Goal: Communication & Community: Answer question/provide support

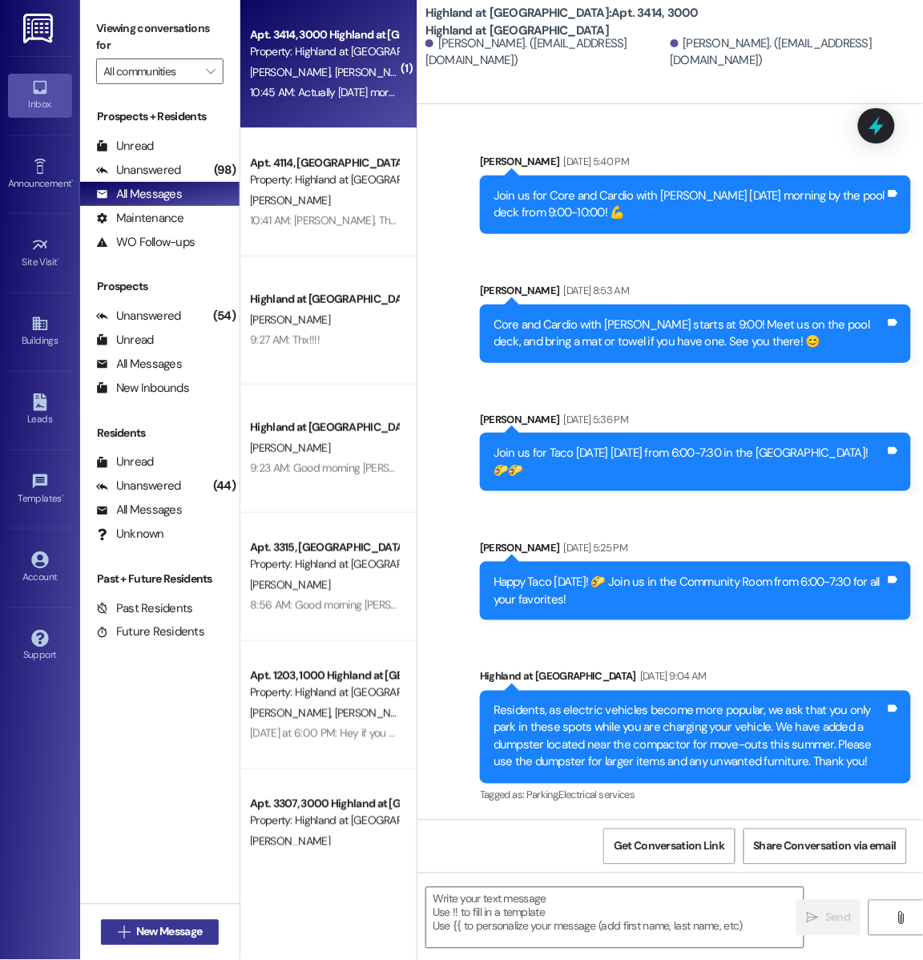
scroll to position [37907, 0]
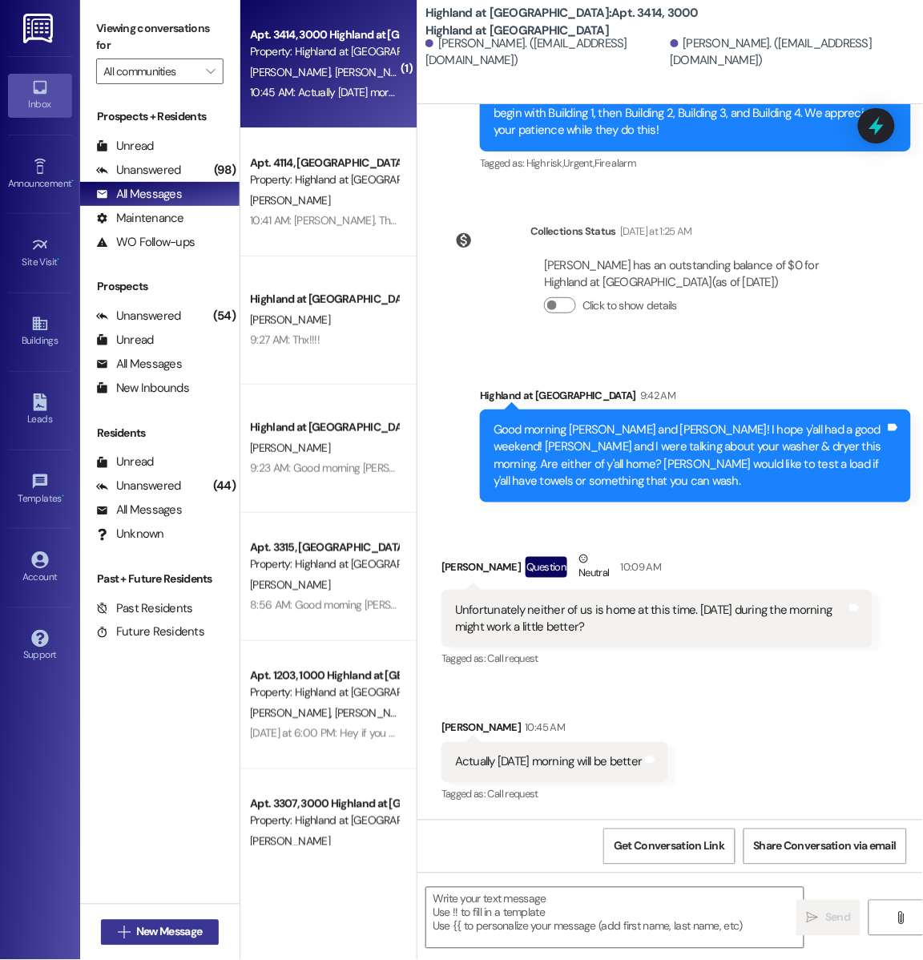
click at [178, 942] on button " New Message" at bounding box center [160, 932] width 119 height 26
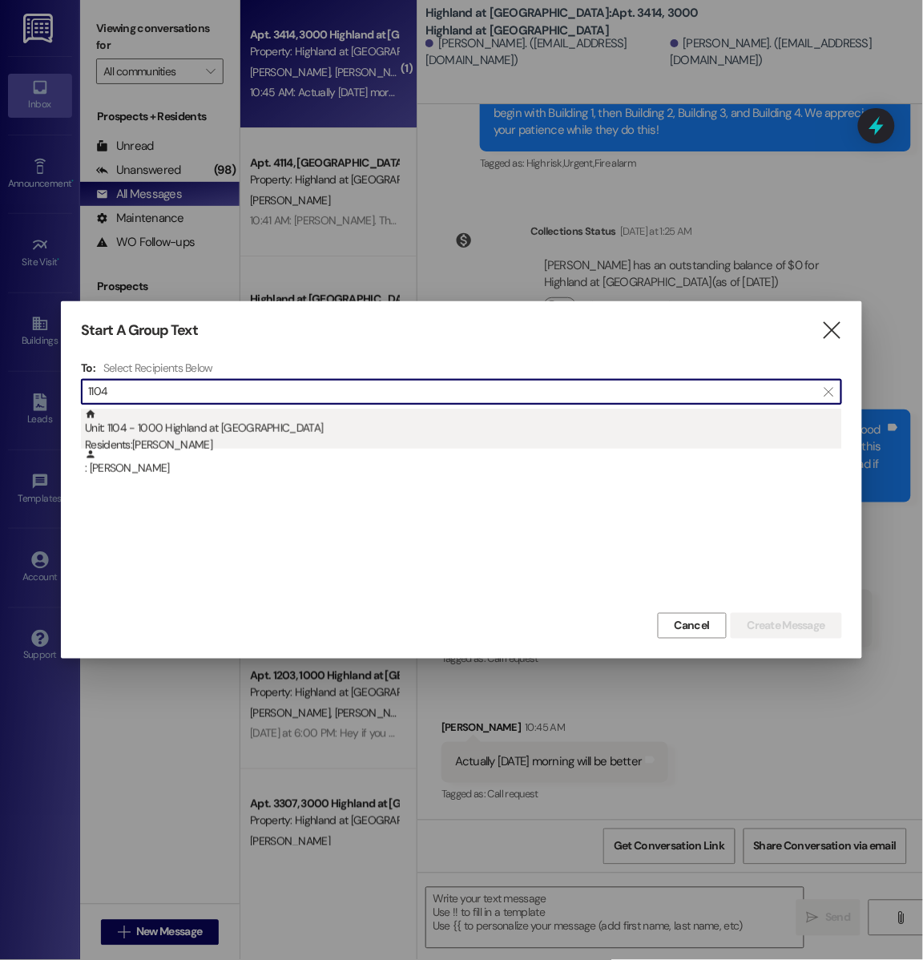
type input "1104"
click at [278, 445] on div "Residents: [PERSON_NAME]" at bounding box center [463, 445] width 757 height 17
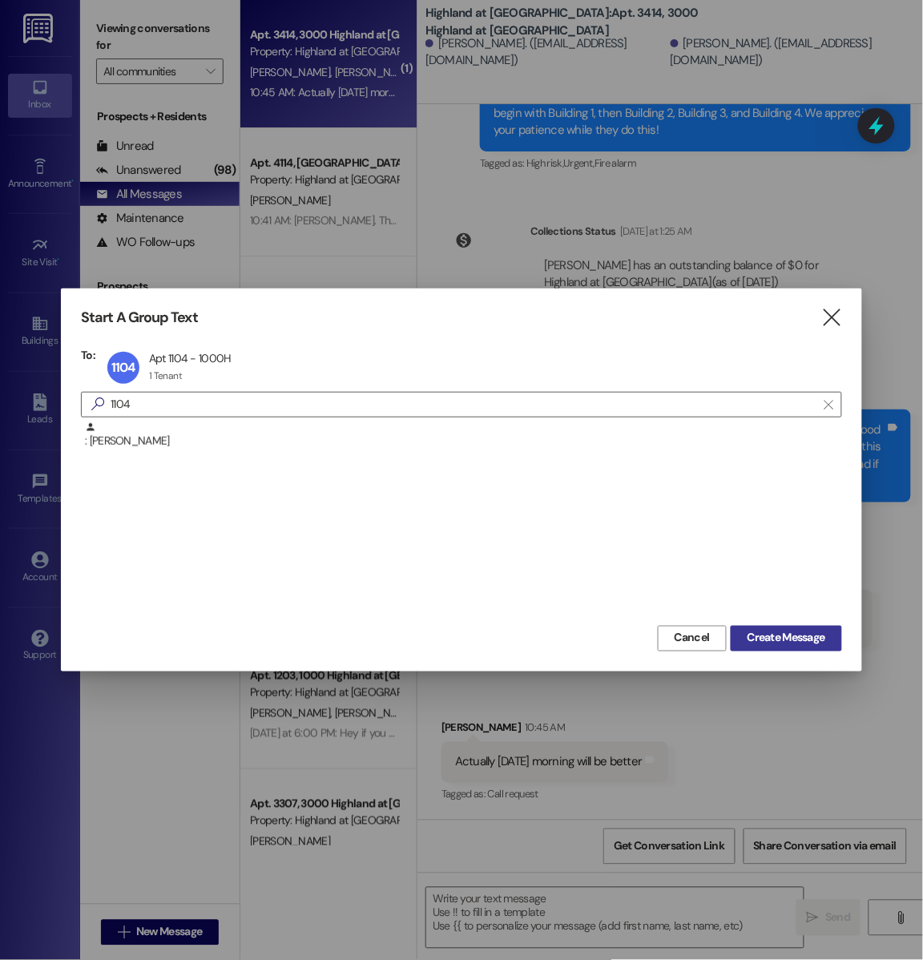
click at [788, 630] on span "Create Message" at bounding box center [786, 638] width 78 height 17
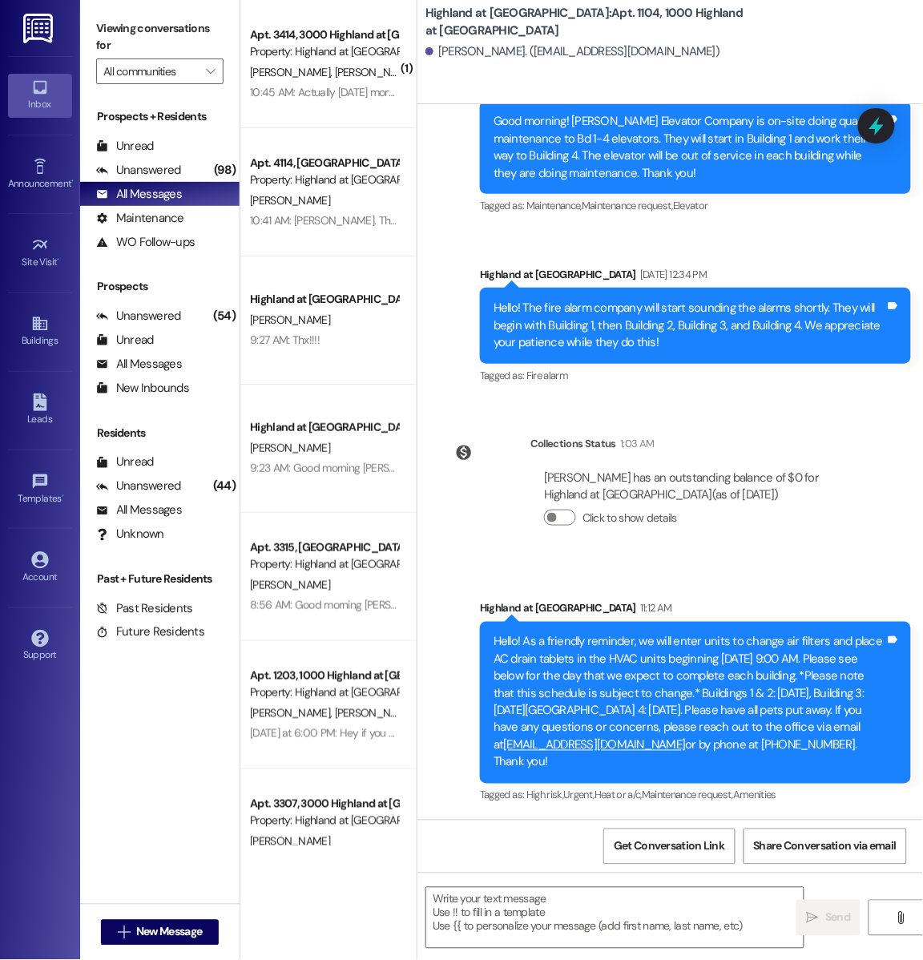
scroll to position [4963, 0]
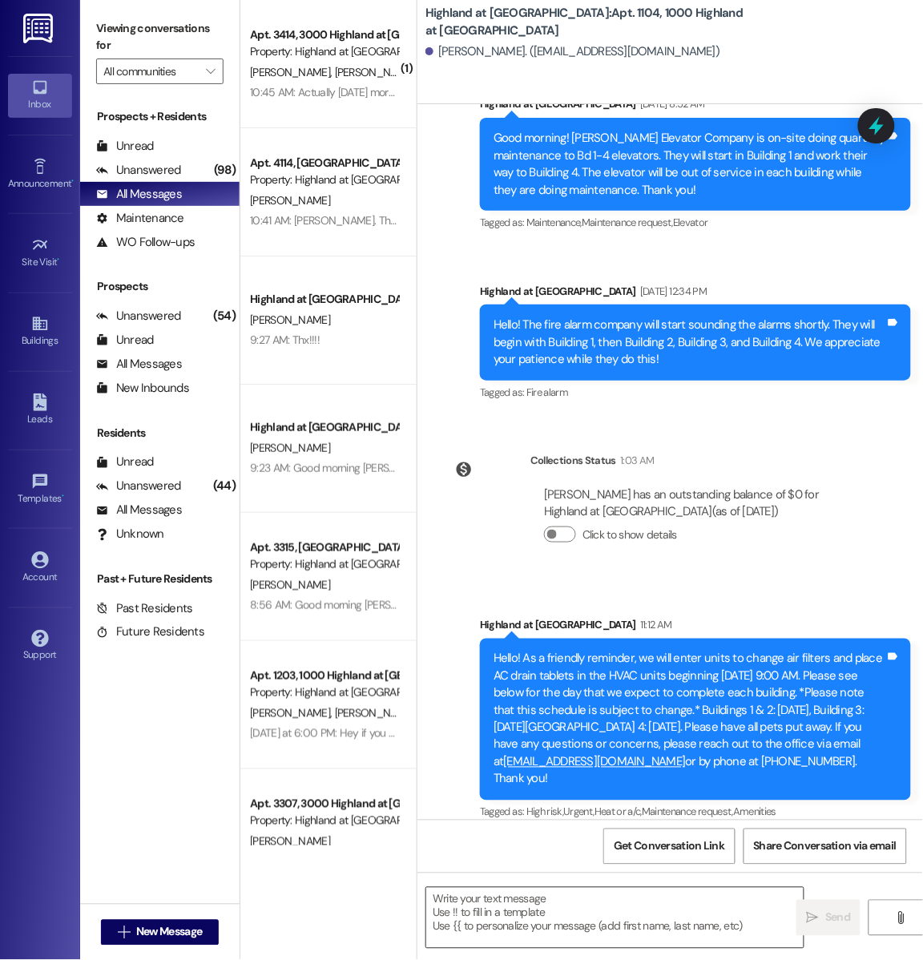
click at [478, 917] on textarea at bounding box center [614, 917] width 377 height 60
paste textarea "Good afternoon! After doing fire inspections, we noticed that your front door b…"
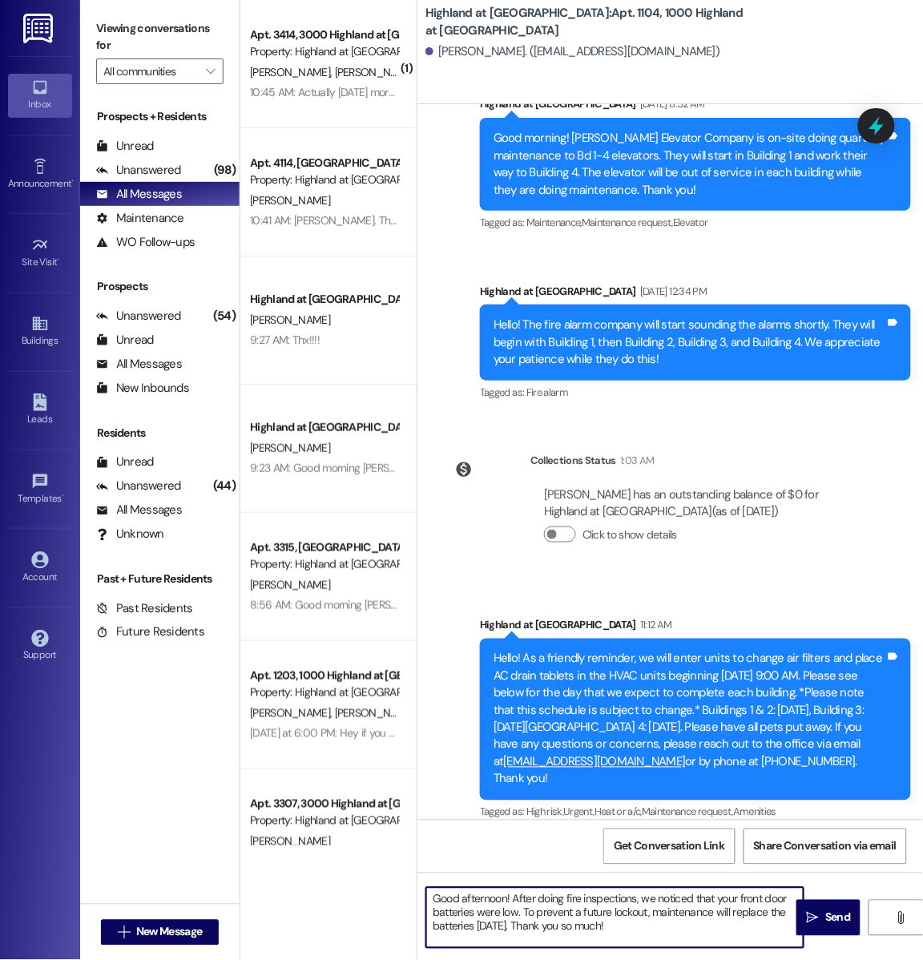
click at [507, 899] on textarea "Good afternoon! After doing fire inspections, we noticed that your front door b…" at bounding box center [614, 917] width 377 height 60
click at [681, 925] on textarea "Good afternoon [PERSON_NAME]! After doing fire inspections, we noticed that you…" at bounding box center [614, 917] width 377 height 60
click at [662, 905] on textarea "Good afternoon [PERSON_NAME]! After doing fire inspections, we noticed that you…" at bounding box center [614, 917] width 377 height 60
drag, startPoint x: 650, startPoint y: 923, endPoint x: 380, endPoint y: 891, distance: 272.7
click at [380, 891] on div "( 1 ) Apt. 3414, 3000 Highland at [GEOGRAPHIC_DATA] Property: [GEOGRAPHIC_DATA]…" at bounding box center [581, 480] width 682 height 960
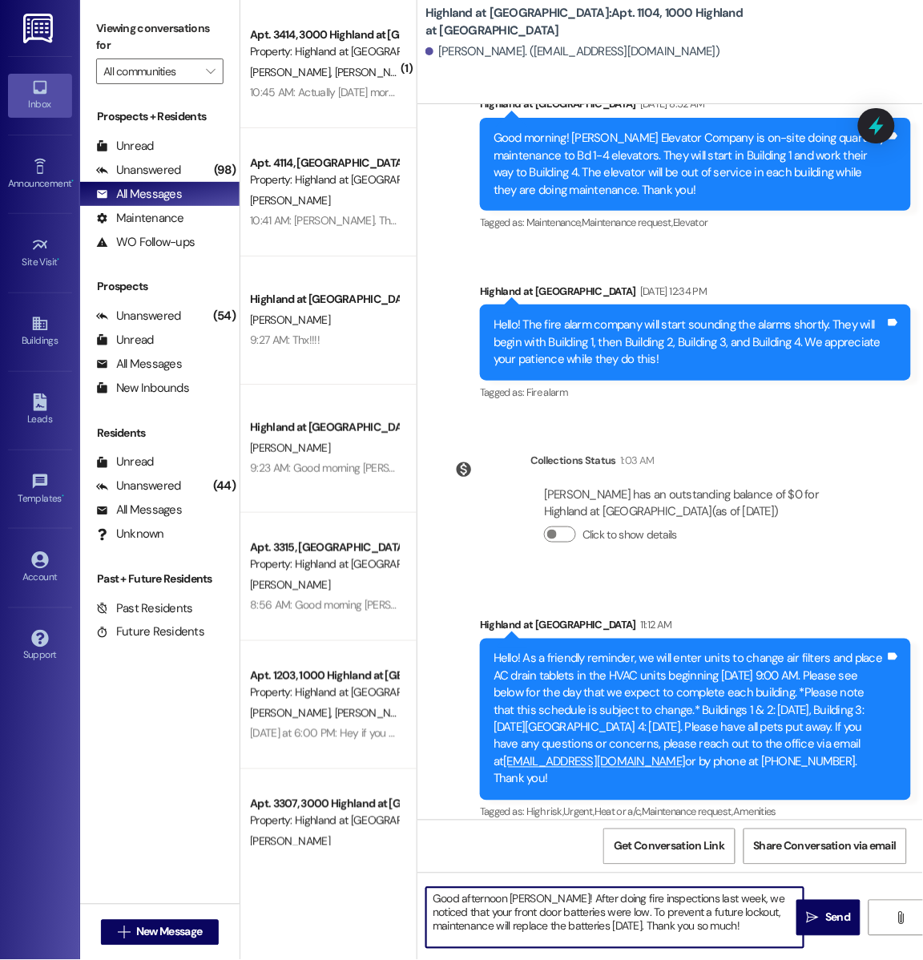
click at [658, 931] on textarea "Good afternoon [PERSON_NAME]! After doing fire inspections last week, we notice…" at bounding box center [614, 917] width 377 height 60
click at [683, 935] on textarea "Good afternoon [PERSON_NAME]! After doing fire inspections last week, we notice…" at bounding box center [614, 917] width 377 height 60
type textarea "Good afternoon [PERSON_NAME]! After doing fire inspections last week, we notice…"
click at [821, 924] on span " Send" at bounding box center [828, 917] width 50 height 17
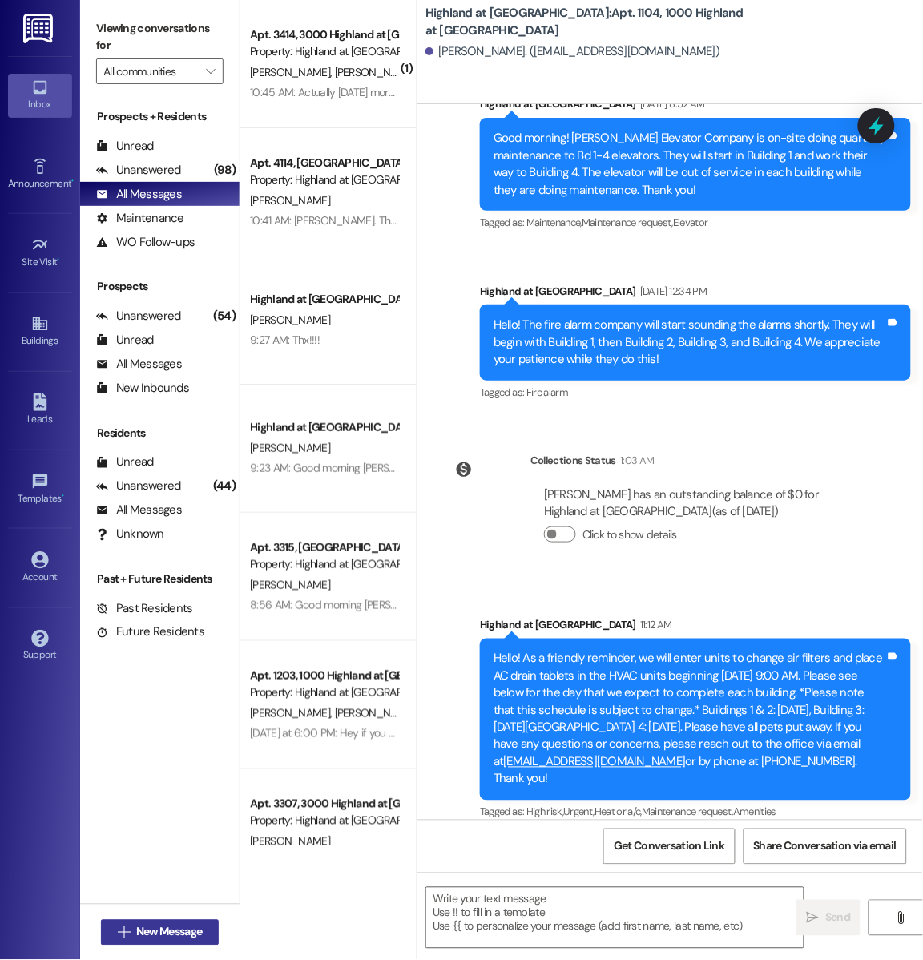
click at [149, 935] on span "New Message" at bounding box center [169, 931] width 66 height 17
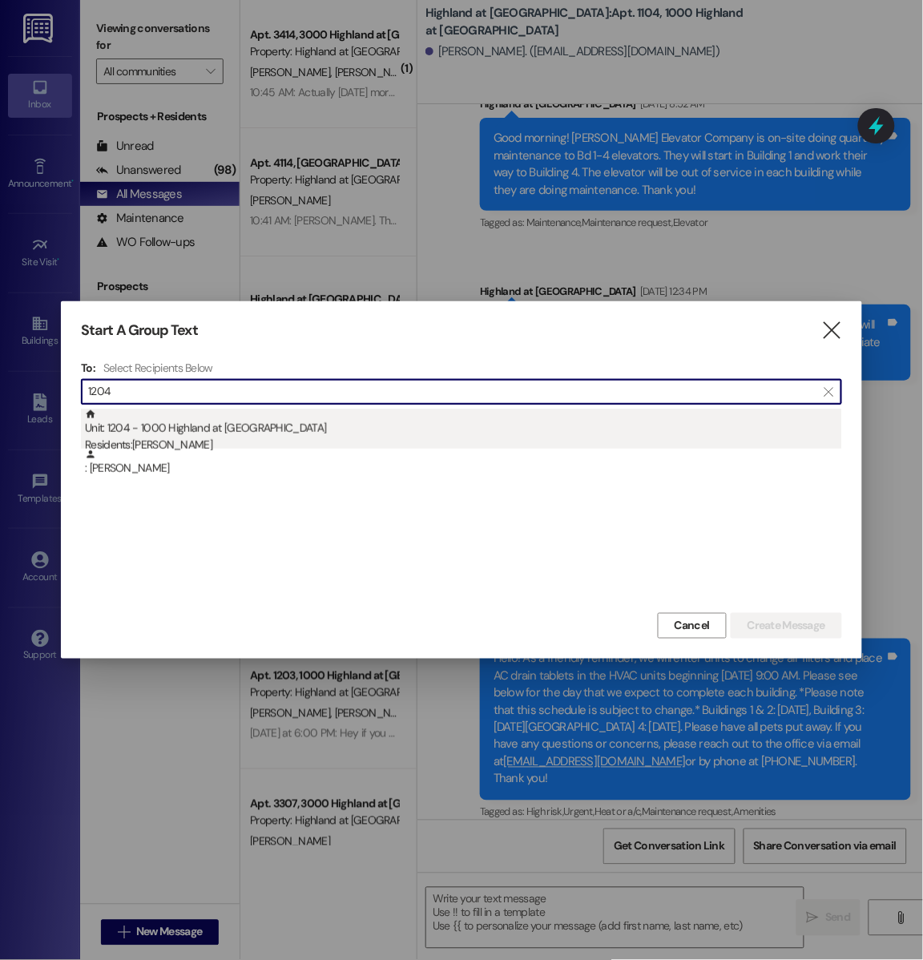
type input "1204"
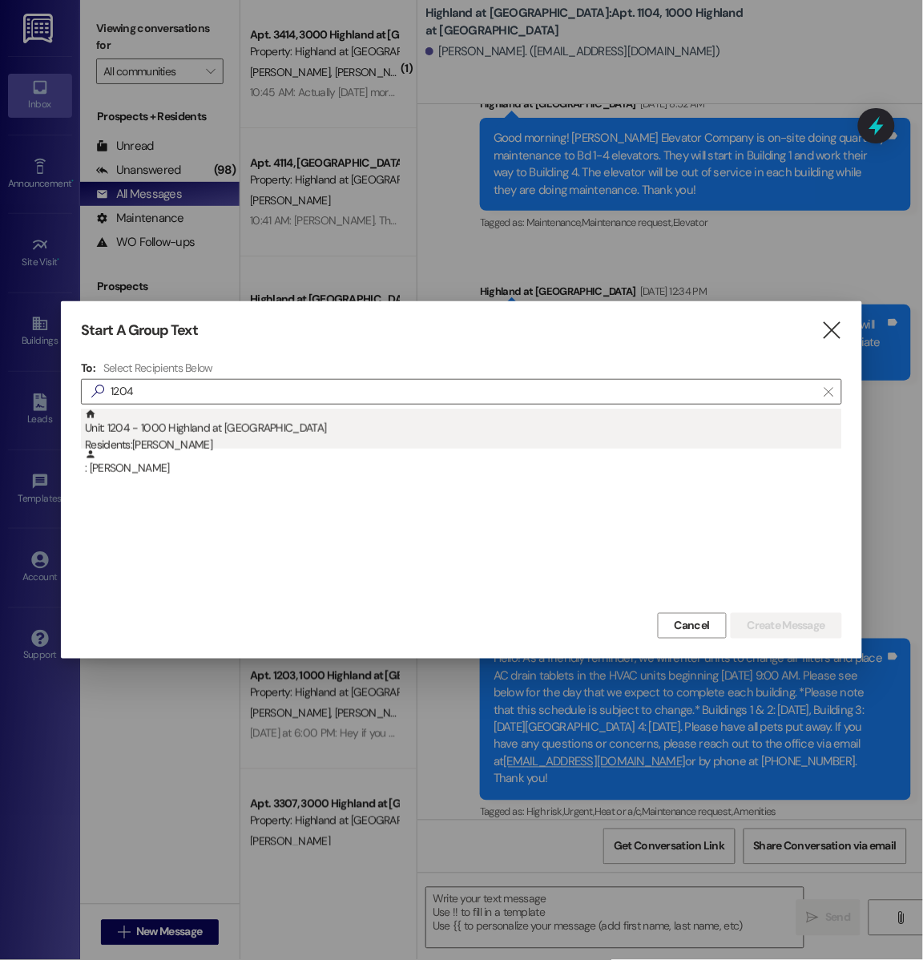
click at [286, 427] on div "Unit: 1204 - 1000 Highland at [GEOGRAPHIC_DATA] Residents: [PERSON_NAME]" at bounding box center [463, 431] width 757 height 46
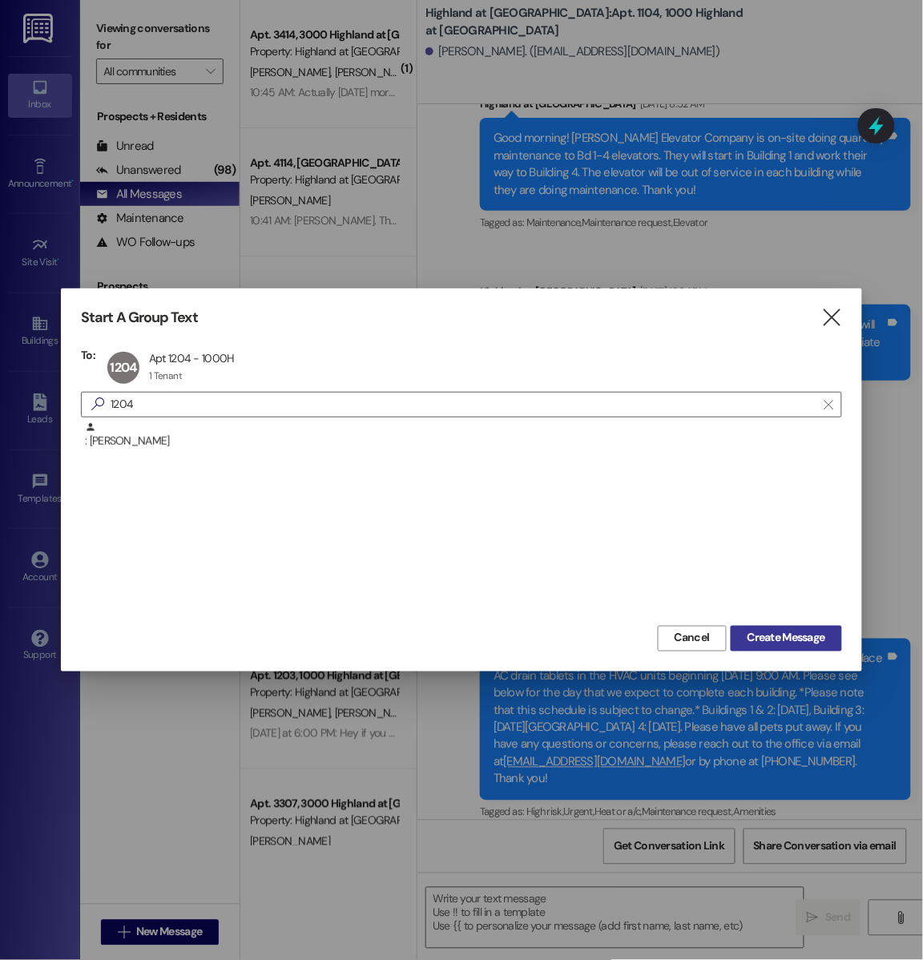
click at [800, 638] on span "Create Message" at bounding box center [786, 638] width 78 height 17
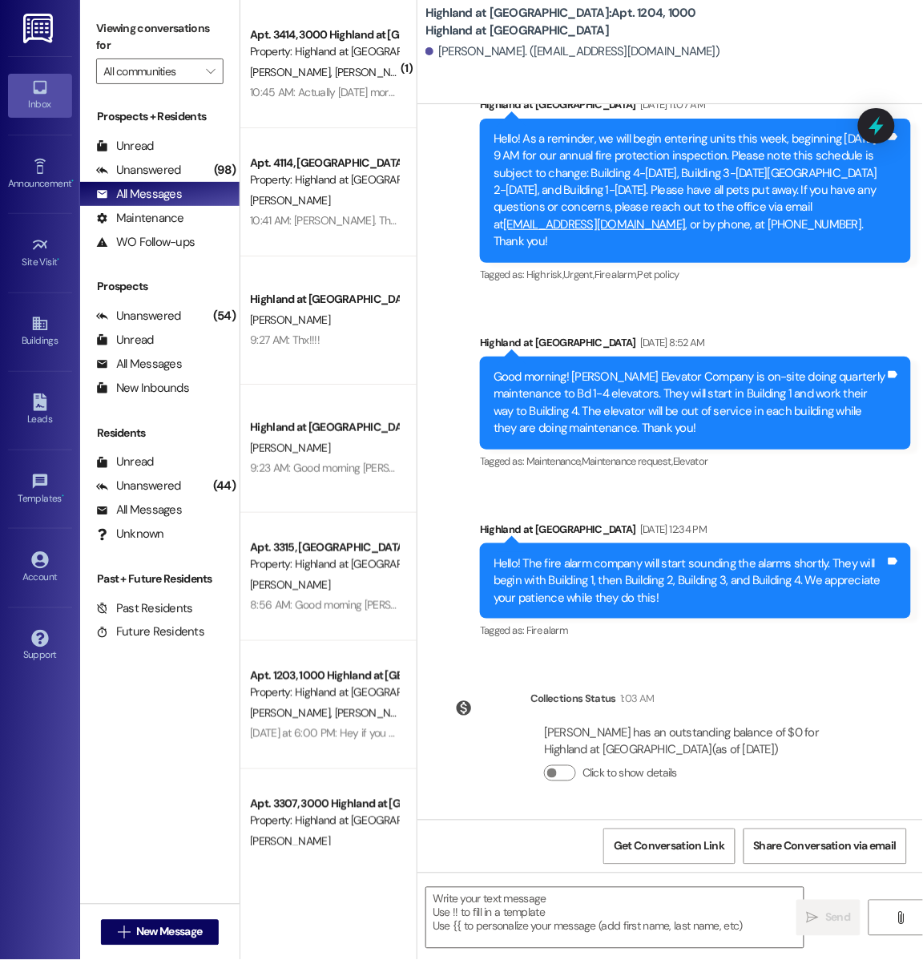
scroll to position [26289, 0]
click at [553, 917] on textarea at bounding box center [614, 917] width 377 height 60
paste textarea "Good afternoon [PERSON_NAME]! After doing fire inspections last week, we notice…"
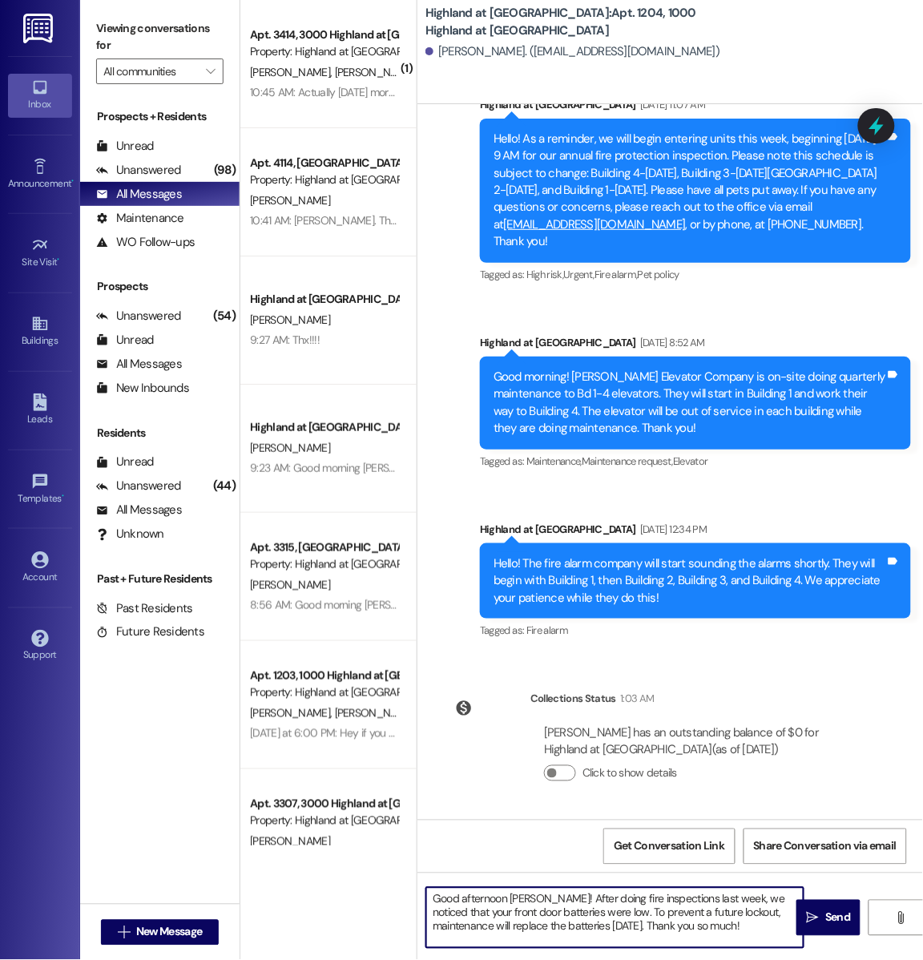
click at [522, 902] on textarea "Good afternoon [PERSON_NAME]! After doing fire inspections last week, we notice…" at bounding box center [614, 917] width 377 height 60
click at [766, 924] on textarea "Good afternoon [PERSON_NAME]! After doing fire inspections last week, we notice…" at bounding box center [614, 917] width 377 height 60
type textarea "Good afternoon [PERSON_NAME]! After doing fire inspections last week, we notice…"
click at [832, 924] on span "Send" at bounding box center [837, 917] width 25 height 17
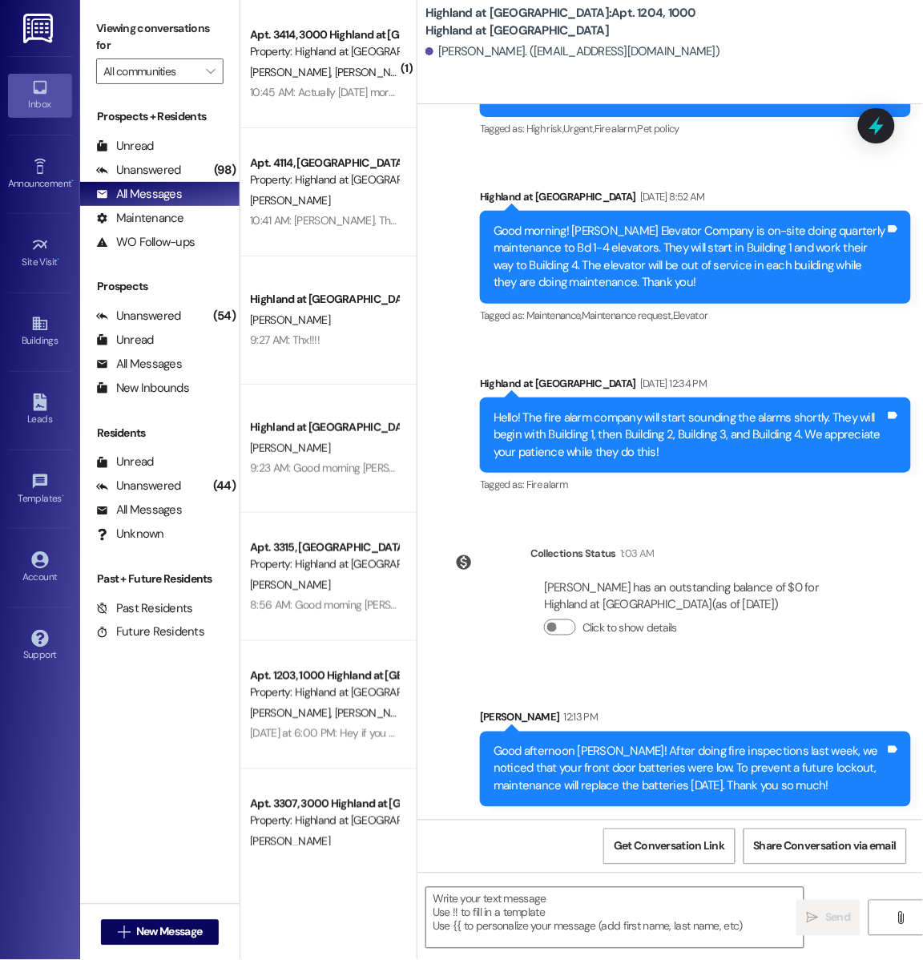
scroll to position [26435, 0]
click at [183, 939] on span "New Message" at bounding box center [169, 931] width 66 height 17
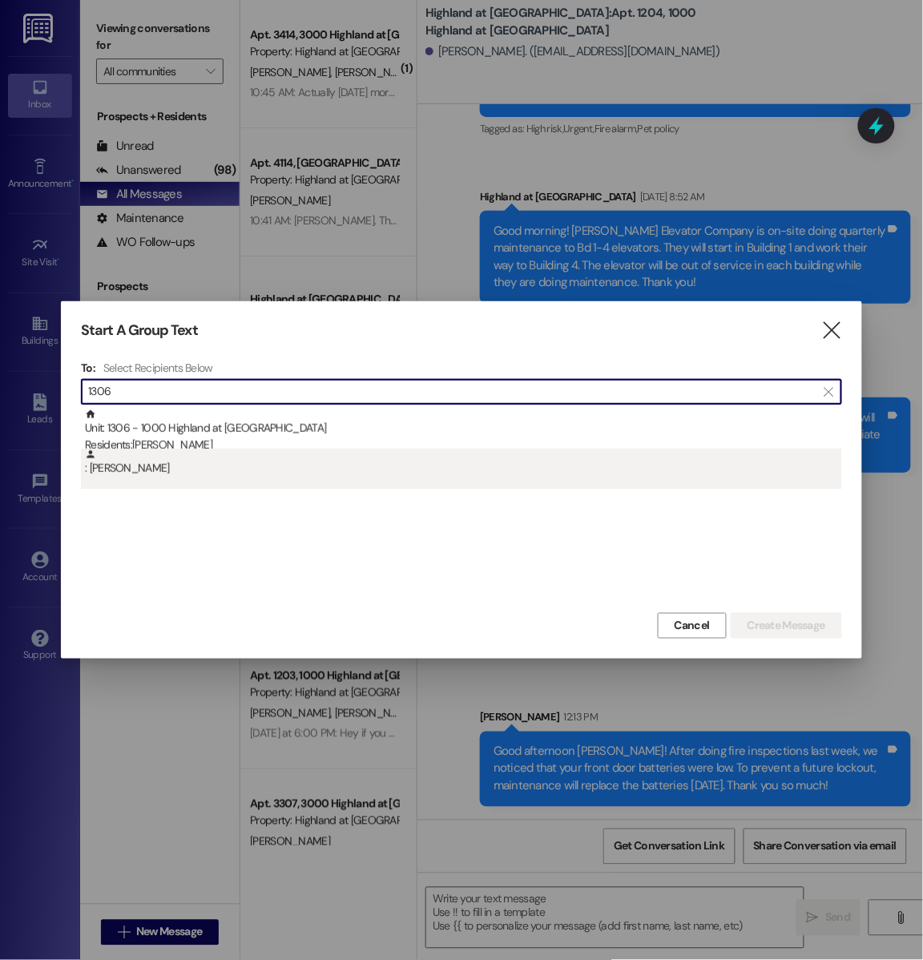
type input "1306"
click at [231, 453] on div ": [PERSON_NAME]" at bounding box center [463, 463] width 757 height 28
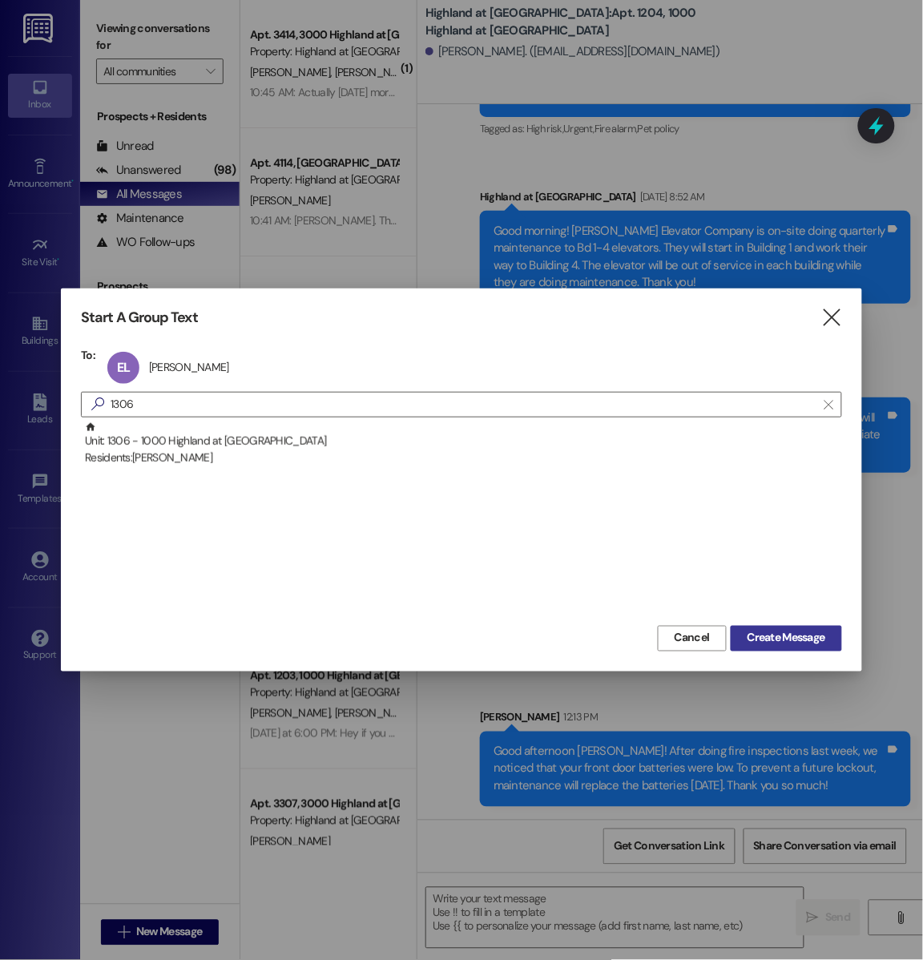
click at [762, 644] on span "Create Message" at bounding box center [786, 638] width 78 height 17
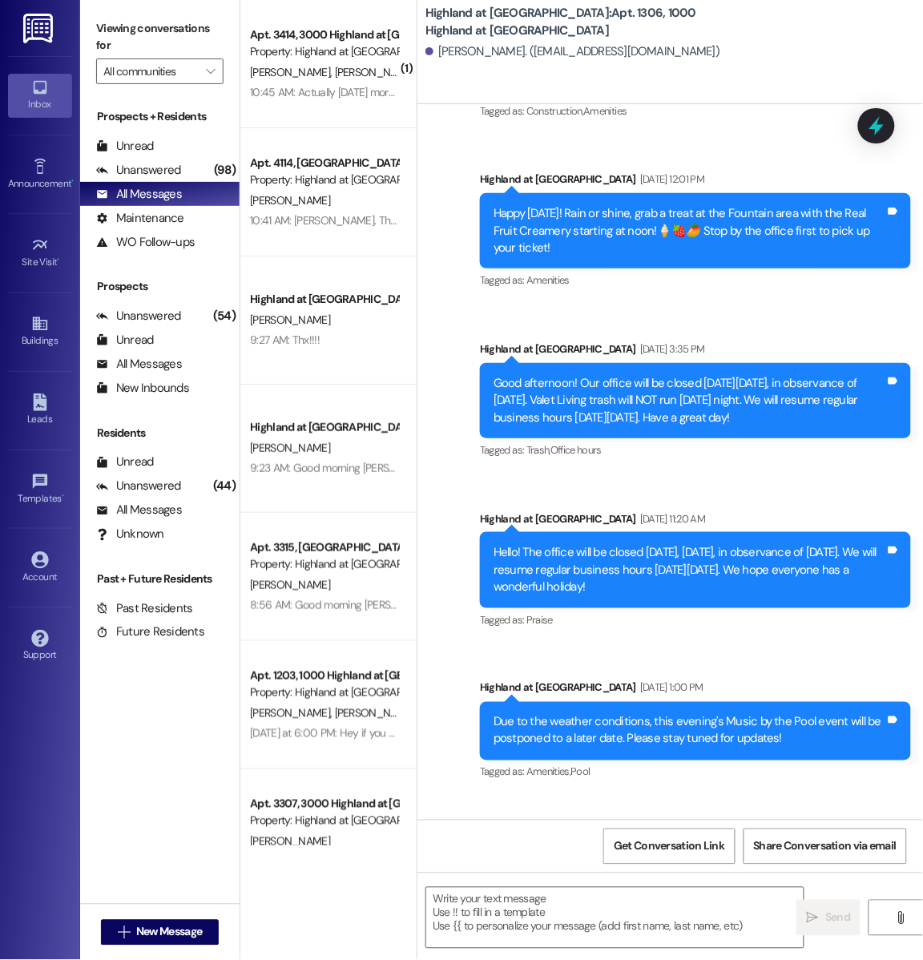
scroll to position [17094, 0]
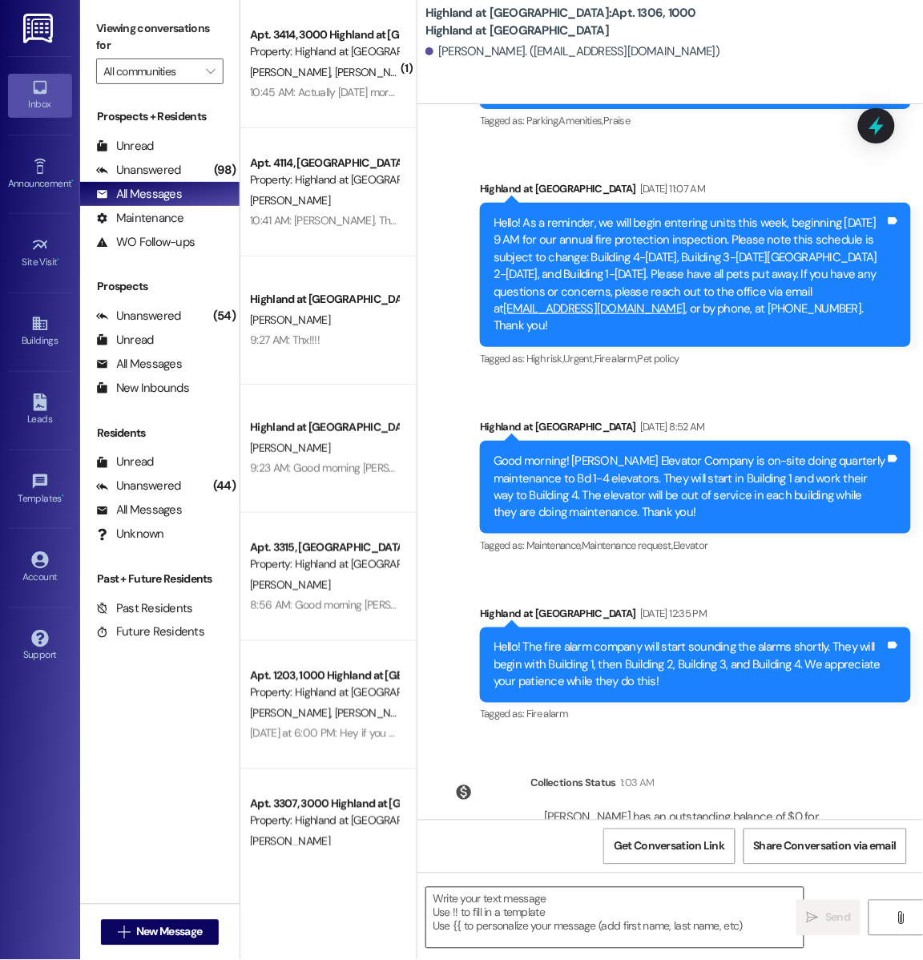
click at [493, 929] on textarea at bounding box center [614, 917] width 377 height 60
paste textarea "Good afternoon [PERSON_NAME]! After doing fire inspections last week, we notice…"
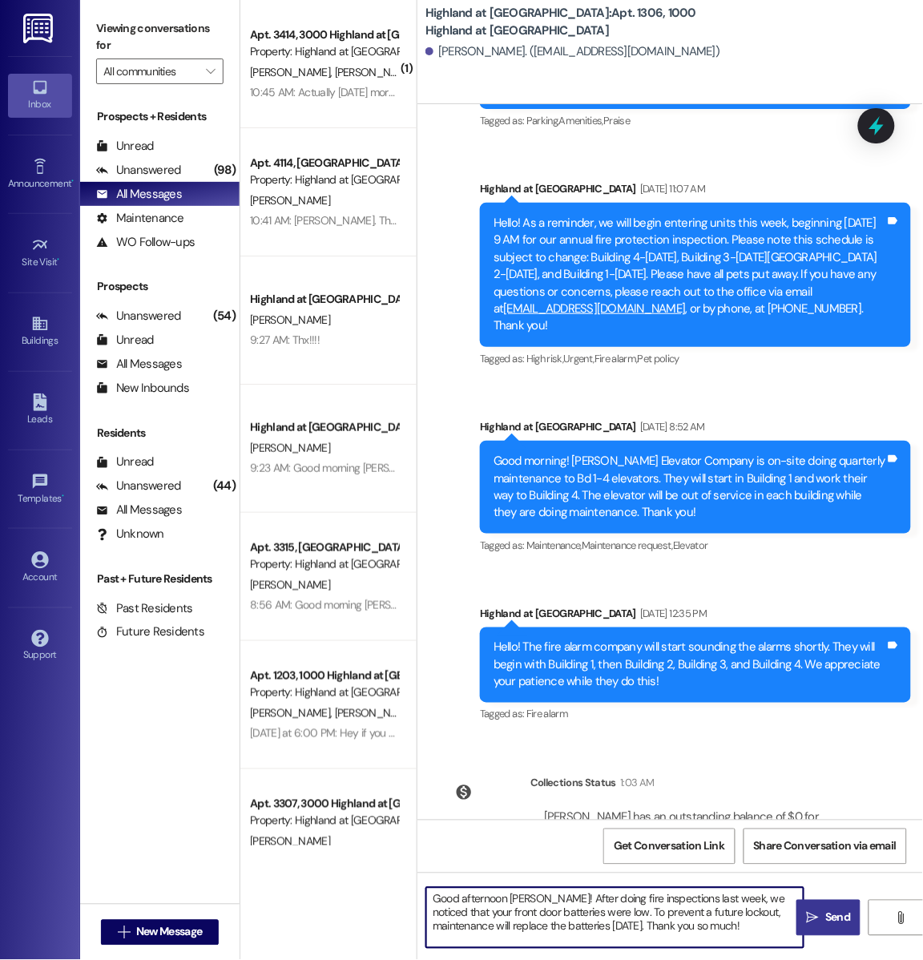
click at [521, 897] on textarea "Good afternoon [PERSON_NAME]! After doing fire inspections last week, we notice…" at bounding box center [614, 917] width 377 height 60
click at [680, 929] on textarea "Good afternoon Genie! After doing fire inspections last week, we noticed that y…" at bounding box center [614, 917] width 377 height 60
type textarea "Good afternoon Genie! After doing fire inspections last week, we noticed that y…"
click at [826, 919] on span "Send" at bounding box center [837, 917] width 25 height 17
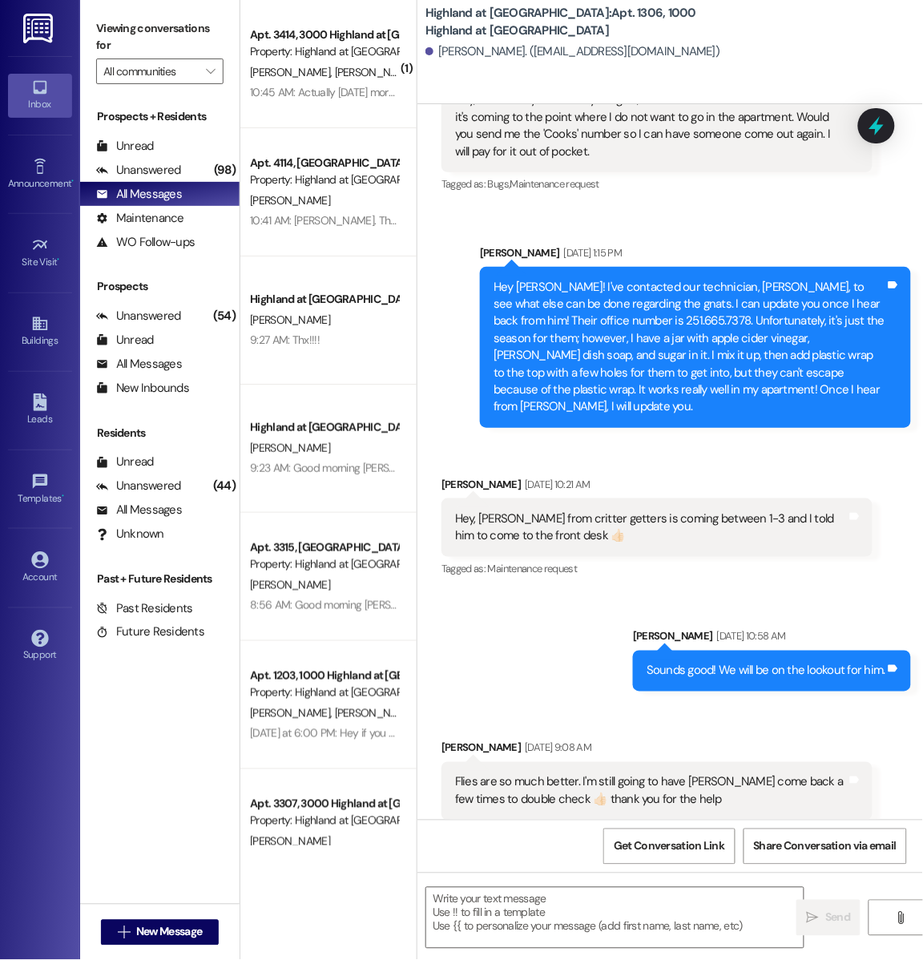
scroll to position [13938, 0]
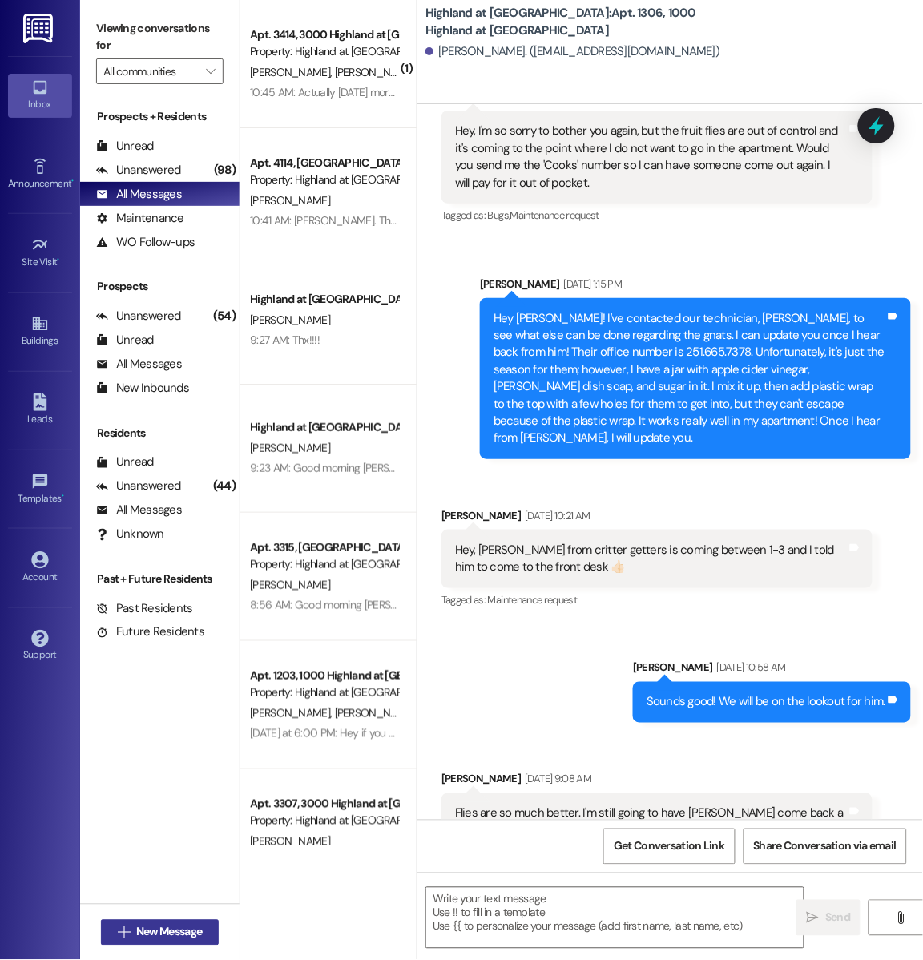
click at [154, 927] on span "New Message" at bounding box center [169, 931] width 66 height 17
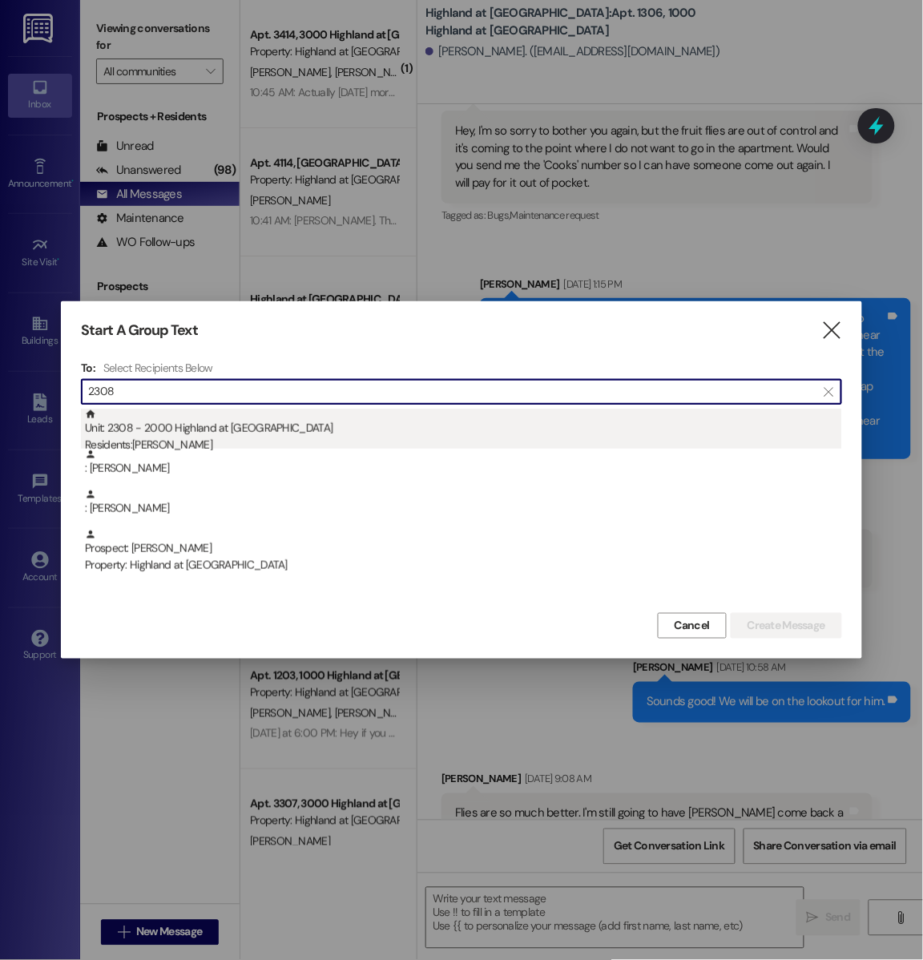
type input "2308"
click at [245, 433] on div "Unit: 2308 - 2000 Highland at [GEOGRAPHIC_DATA] Residents: [PERSON_NAME]" at bounding box center [463, 431] width 757 height 46
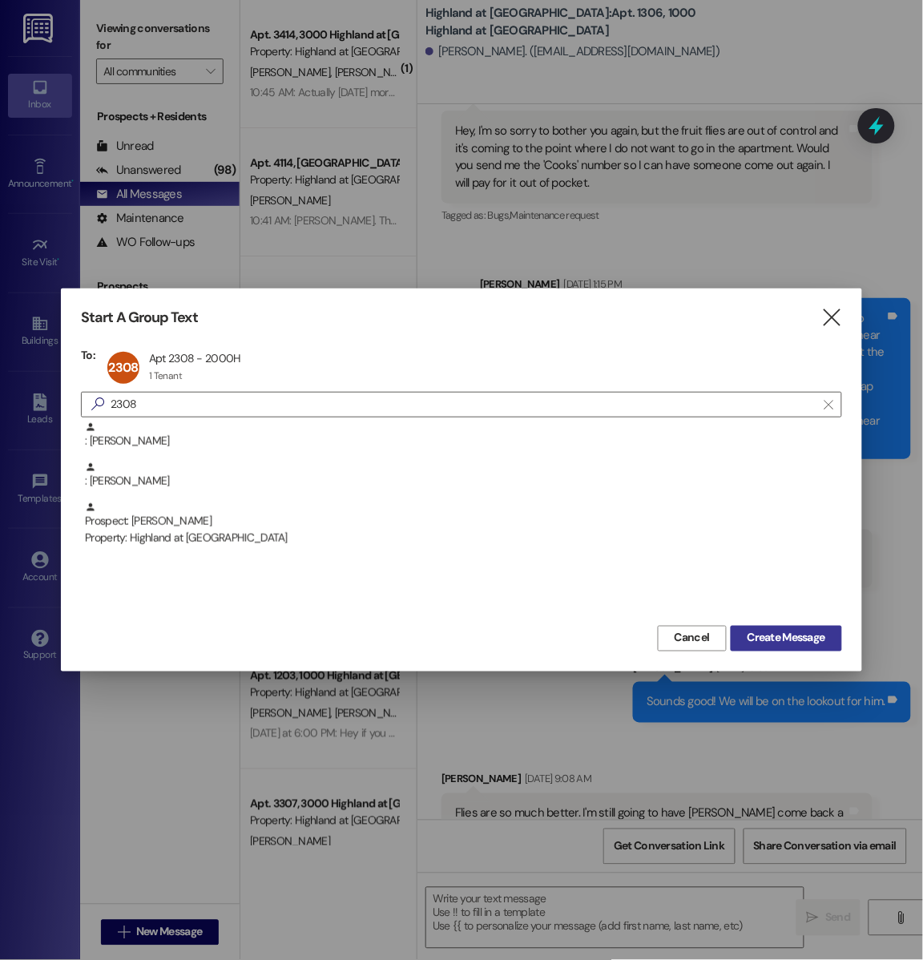
click at [789, 644] on span "Create Message" at bounding box center [786, 638] width 78 height 17
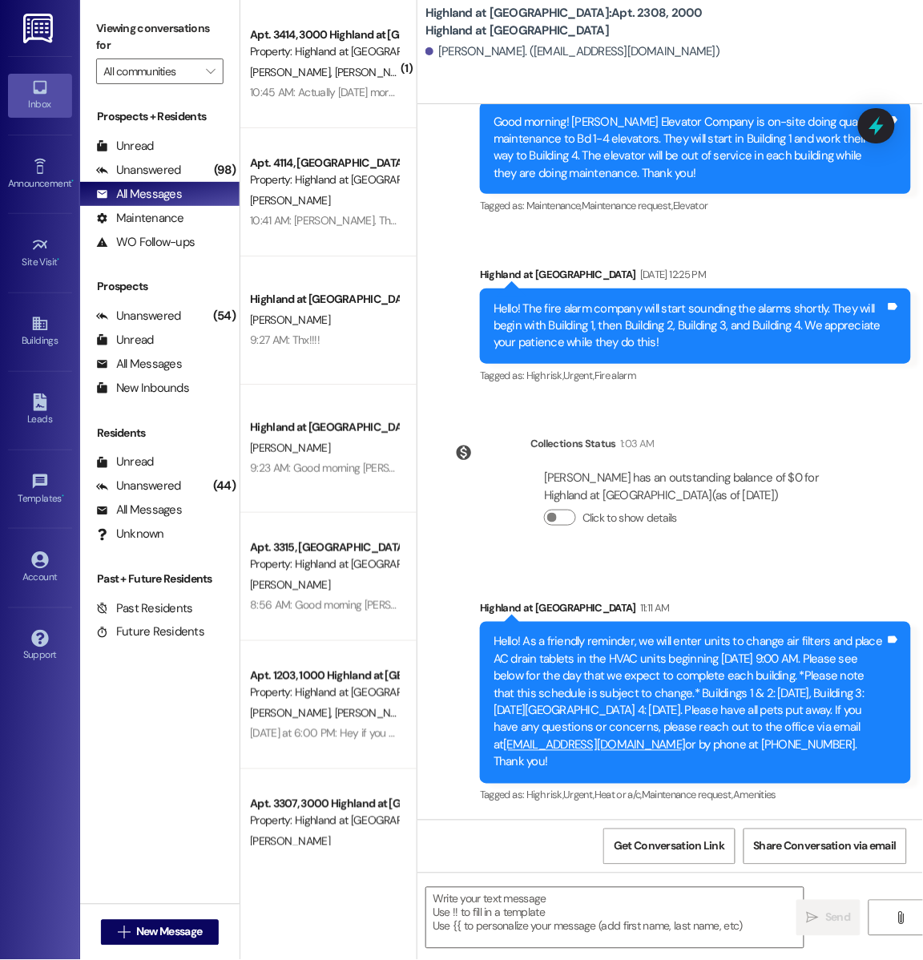
scroll to position [25470, 0]
click at [509, 933] on textarea at bounding box center [614, 917] width 377 height 60
paste textarea "Good afternoon [PERSON_NAME]! After doing fire inspections last week, we notice…"
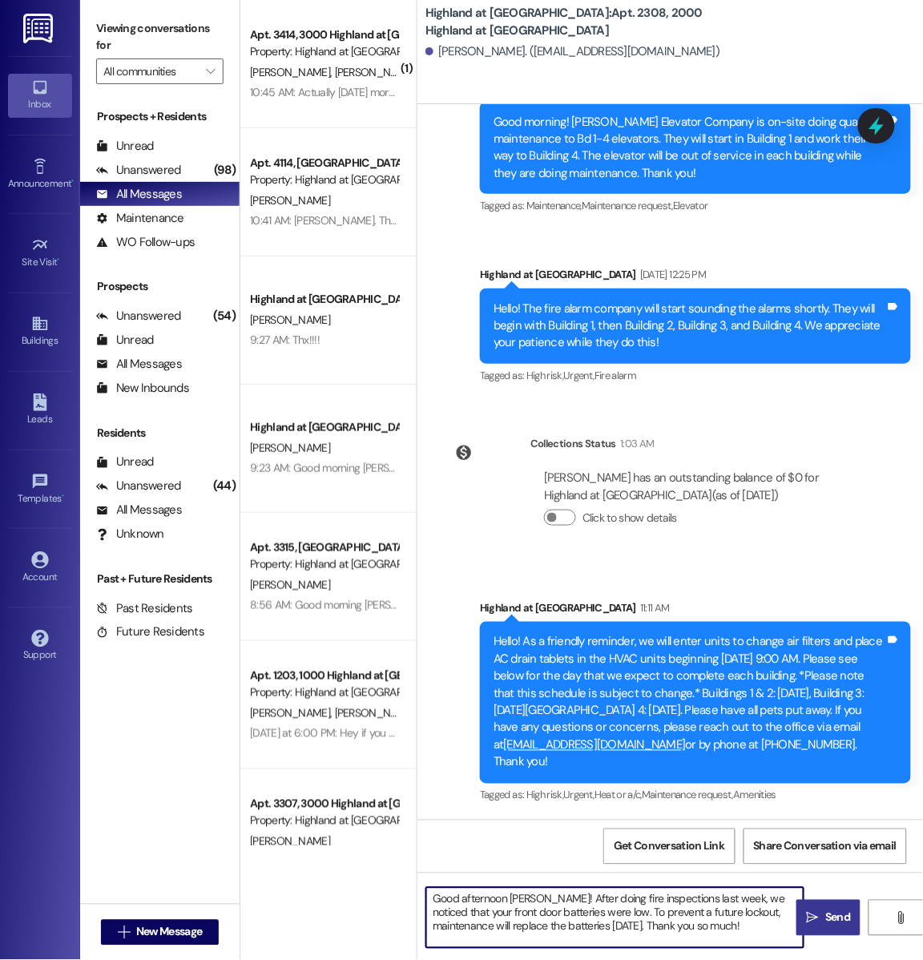
click at [526, 899] on textarea "Good afternoon [PERSON_NAME]! After doing fire inspections last week, we notice…" at bounding box center [614, 917] width 377 height 60
type textarea "Good afternoon [PERSON_NAME]! After doing fire inspections last week, we notice…"
click at [811, 922] on icon "" at bounding box center [813, 917] width 12 height 13
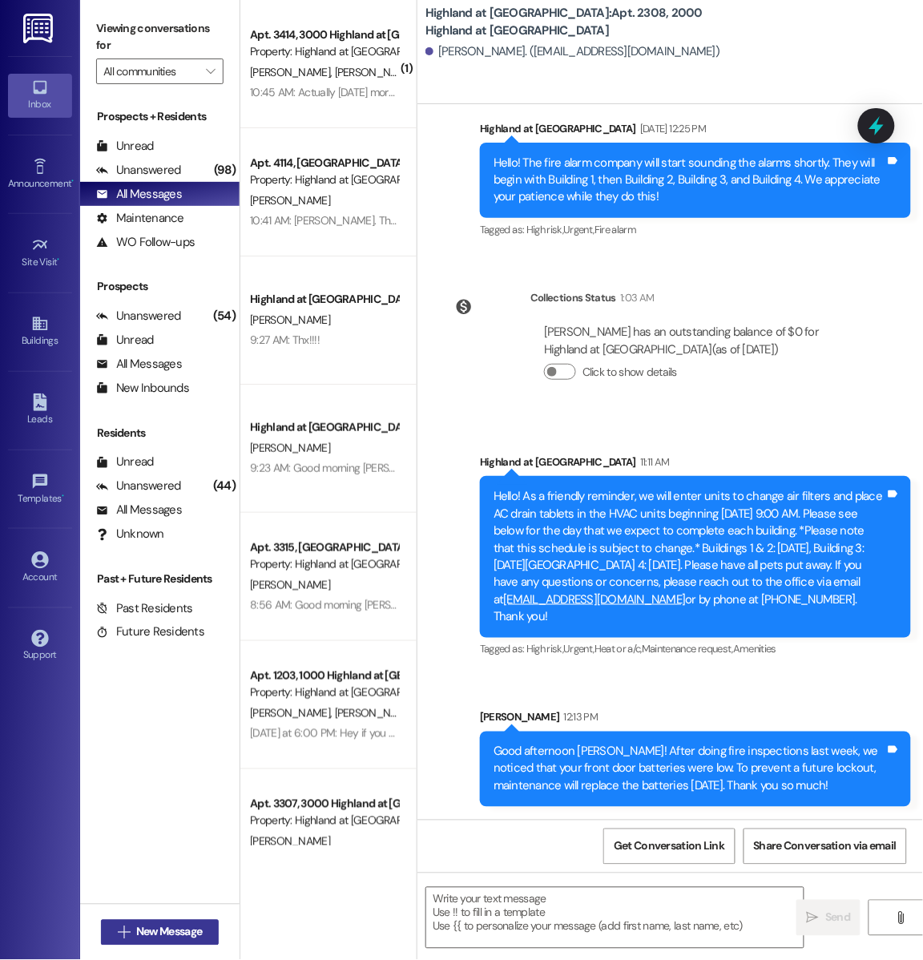
click at [166, 935] on span "New Message" at bounding box center [169, 931] width 66 height 17
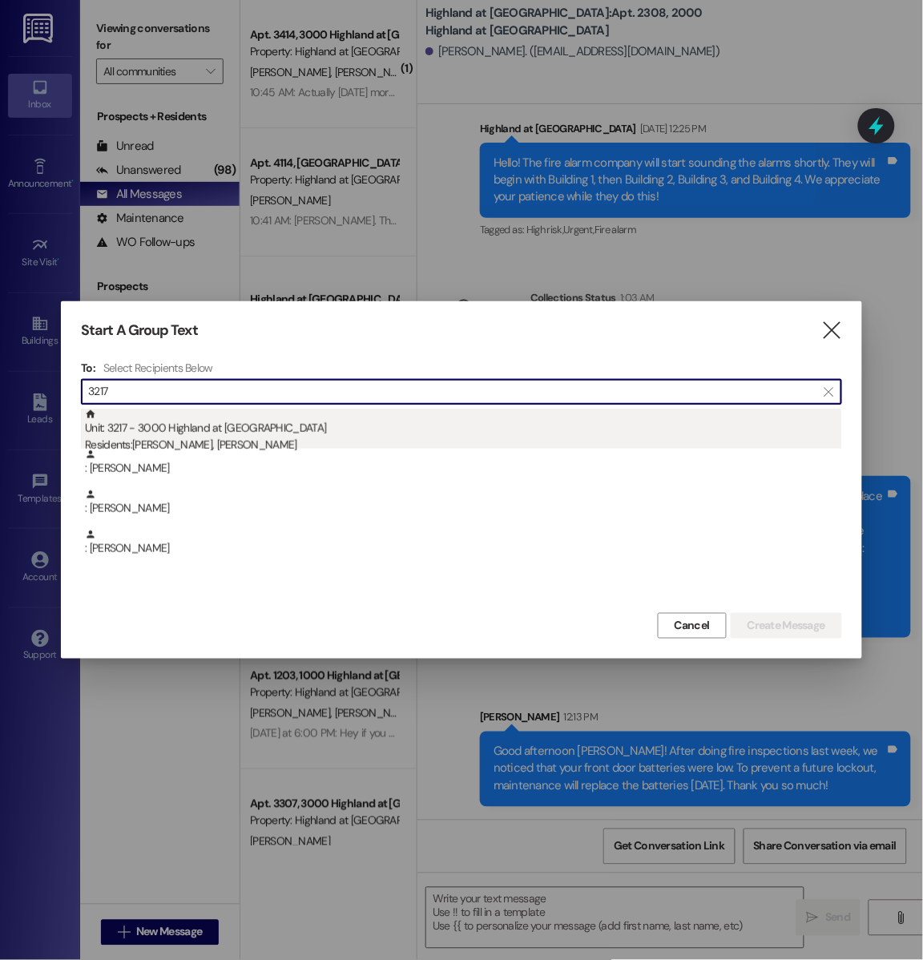
type input "3217"
click at [245, 427] on div "Unit: 3217 - 3000 Highland at [GEOGRAPHIC_DATA] Residents: [PERSON_NAME], [PERS…" at bounding box center [463, 431] width 757 height 46
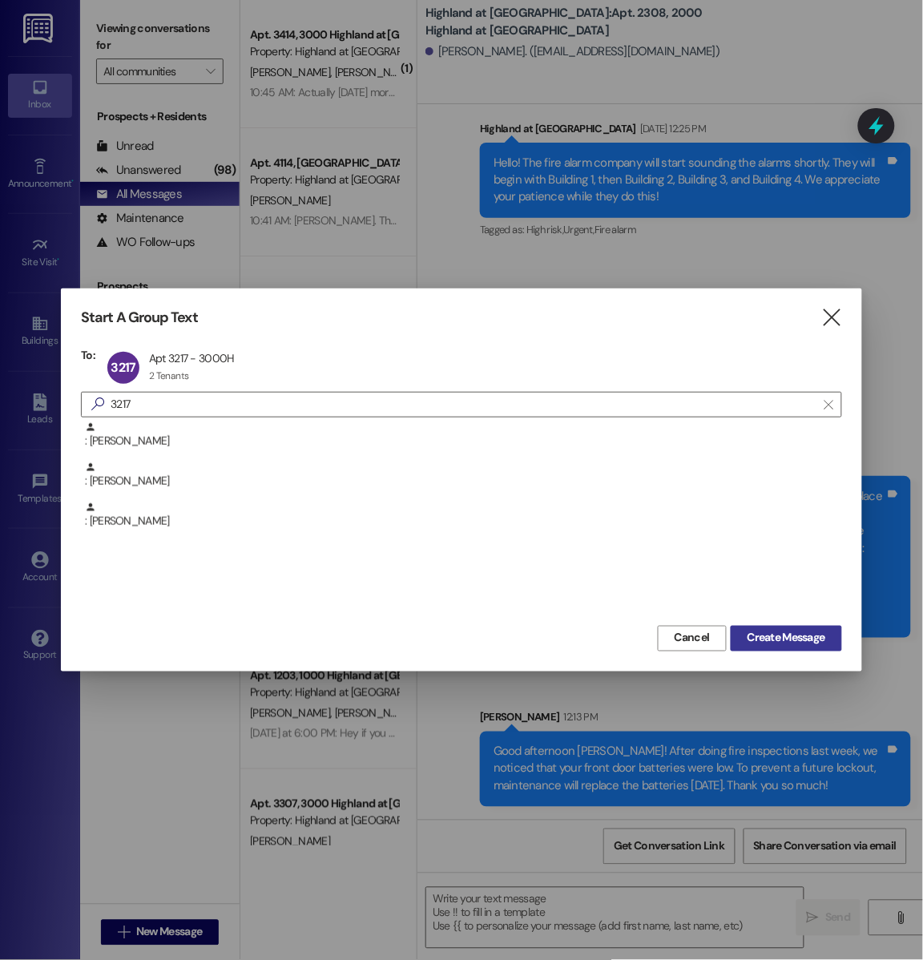
click at [764, 641] on span "Create Message" at bounding box center [786, 638] width 78 height 17
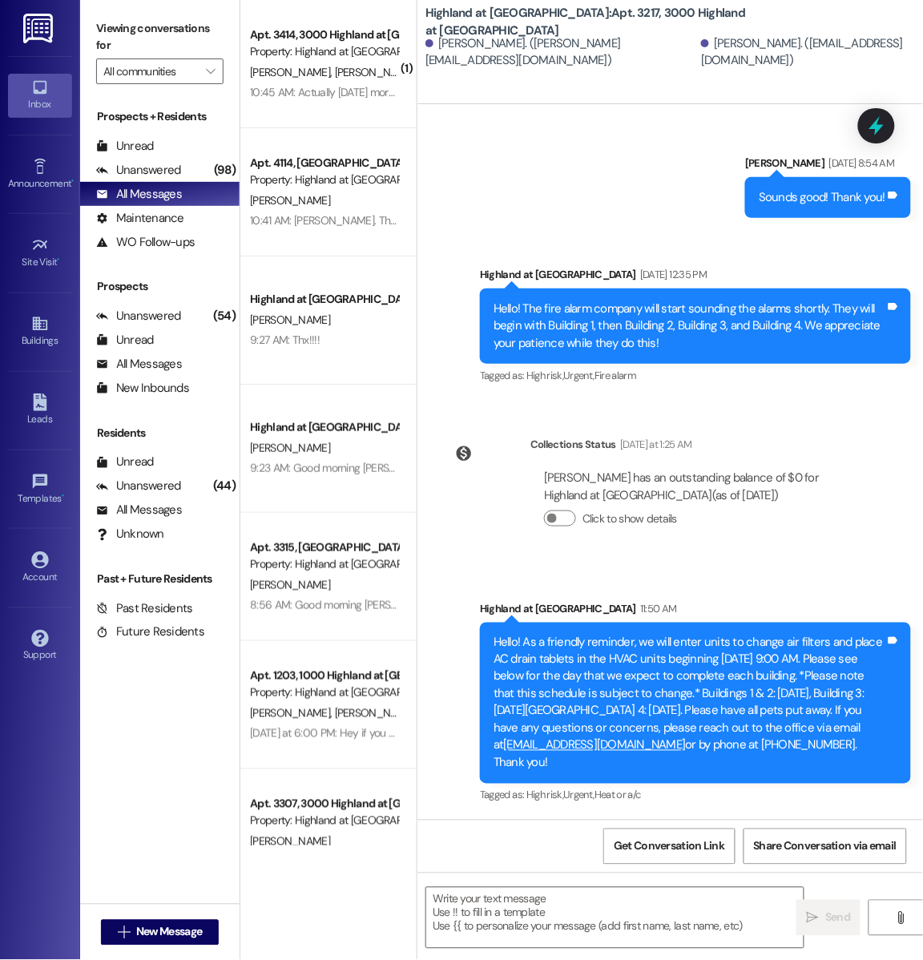
scroll to position [6483, 0]
click at [492, 923] on textarea at bounding box center [614, 917] width 377 height 60
paste textarea "Good afternoon [PERSON_NAME]! After doing fire inspections last week, we notice…"
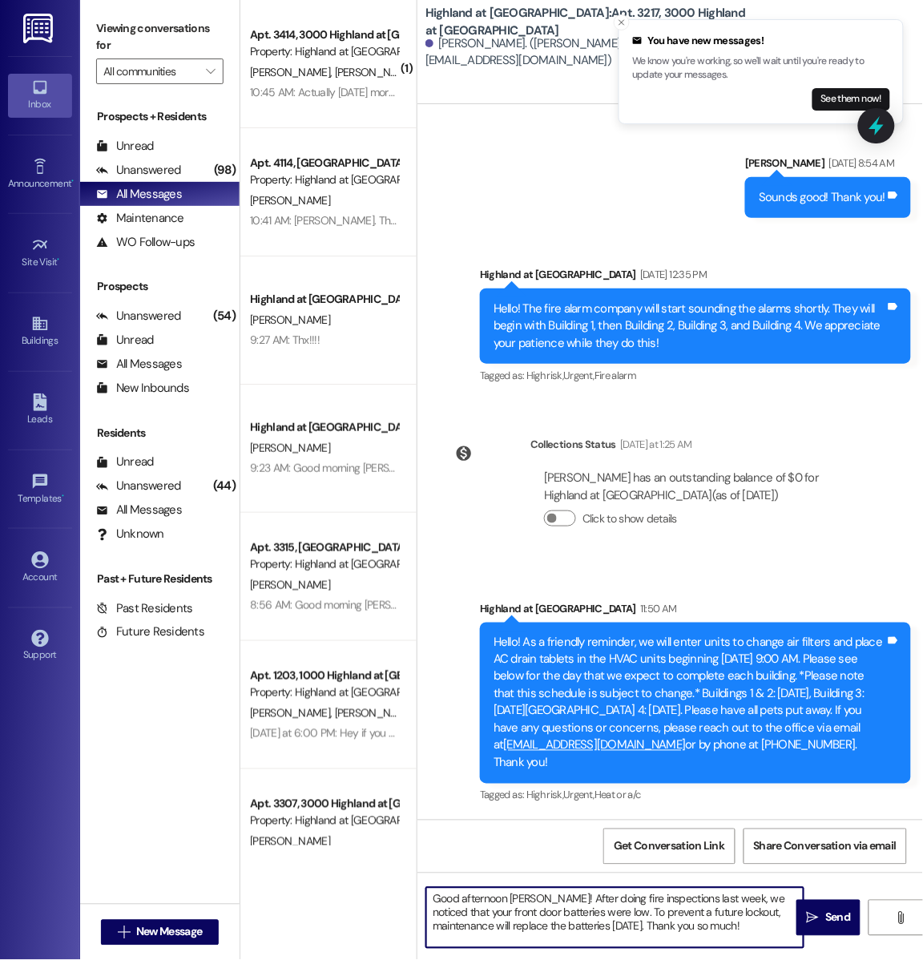
click at [517, 898] on textarea "Good afternoon [PERSON_NAME]! After doing fire inspections last week, we notice…" at bounding box center [614, 917] width 377 height 60
click at [744, 927] on textarea "Good afternoon [PERSON_NAME] and [PERSON_NAME]! After doing fire inspections la…" at bounding box center [614, 917] width 377 height 60
type textarea "Good afternoon [PERSON_NAME] and [PERSON_NAME]! After doing fire inspections la…"
click at [843, 919] on span "Send" at bounding box center [837, 917] width 25 height 17
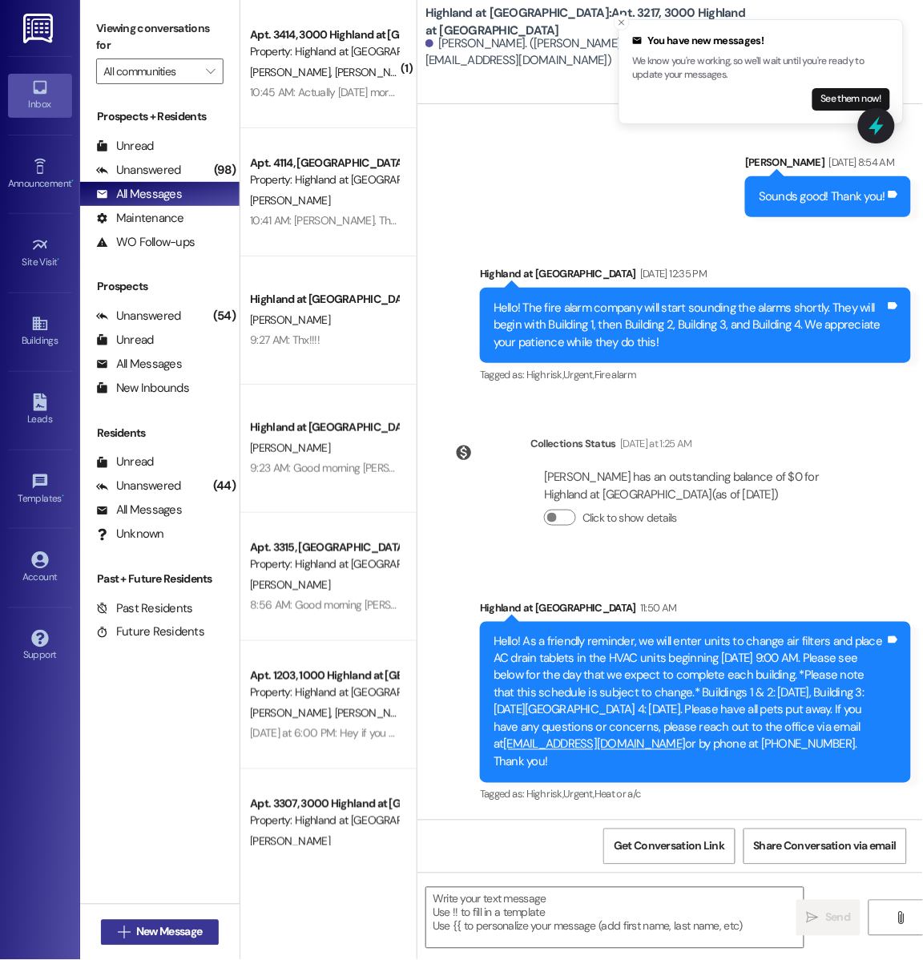
click at [155, 935] on span "New Message" at bounding box center [169, 931] width 66 height 17
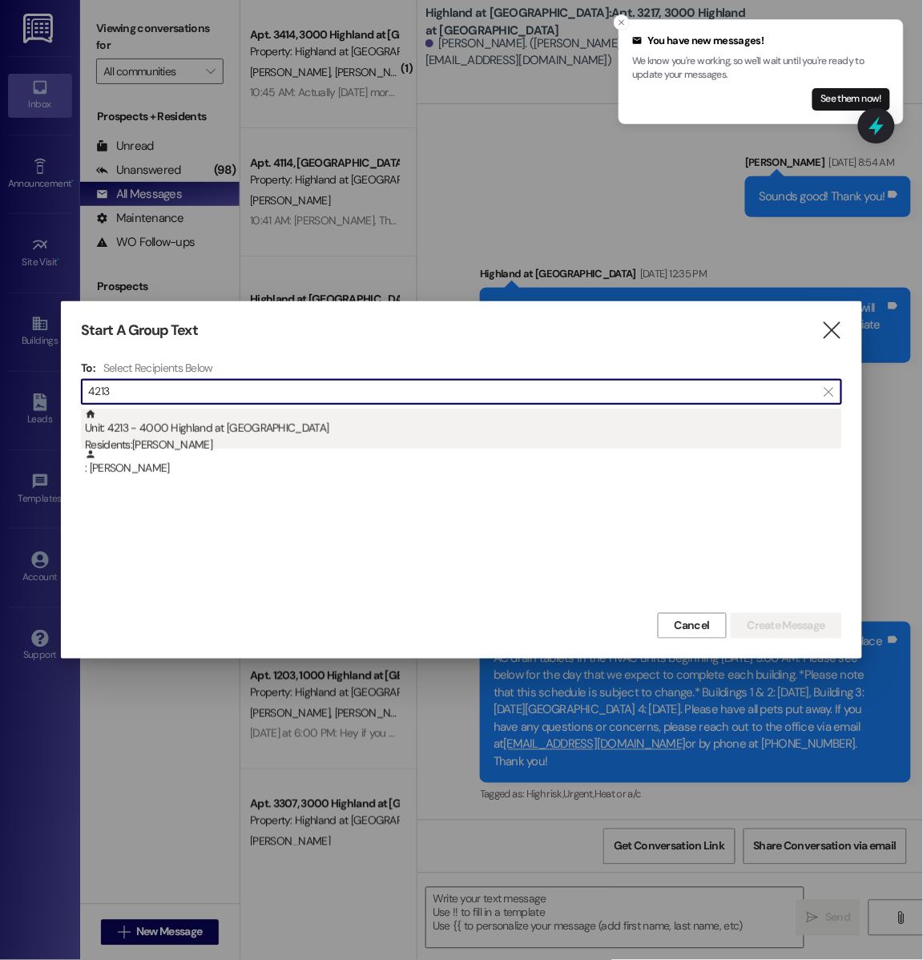
type input "4213"
click at [219, 422] on div "Unit: 4213 - 4000 Highland at [GEOGRAPHIC_DATA] Residents: [PERSON_NAME]" at bounding box center [463, 431] width 757 height 46
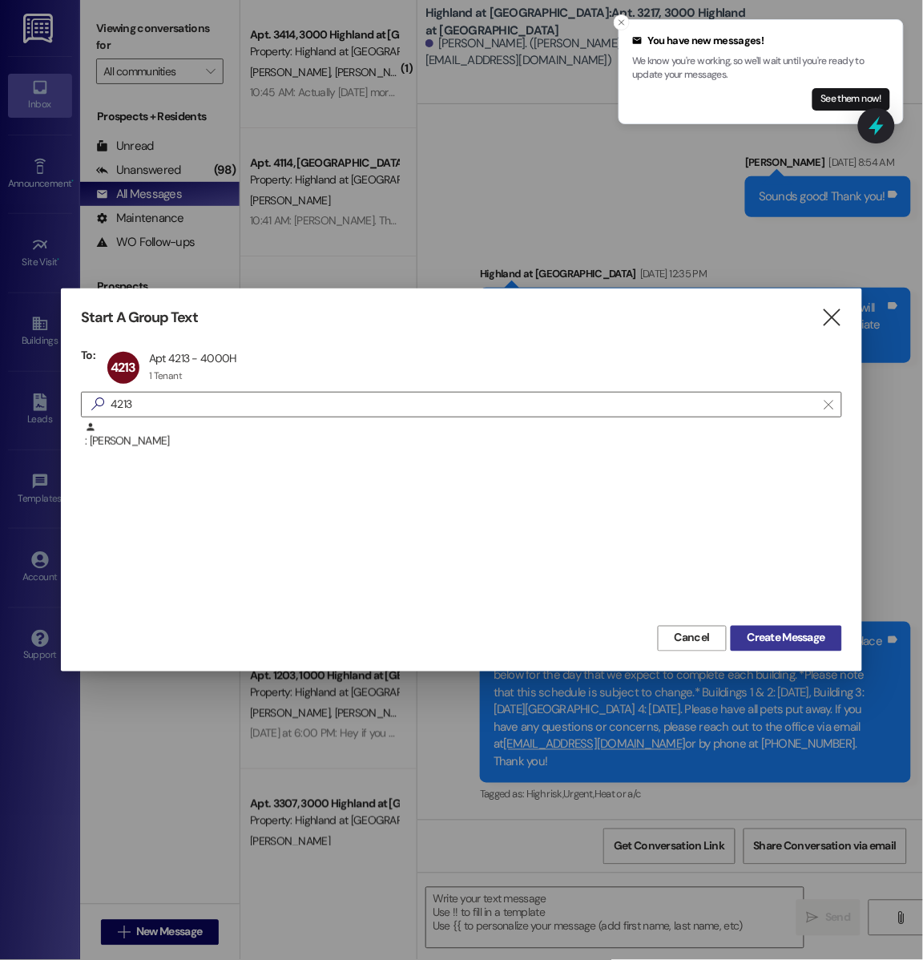
click at [818, 639] on span "Create Message" at bounding box center [786, 638] width 78 height 17
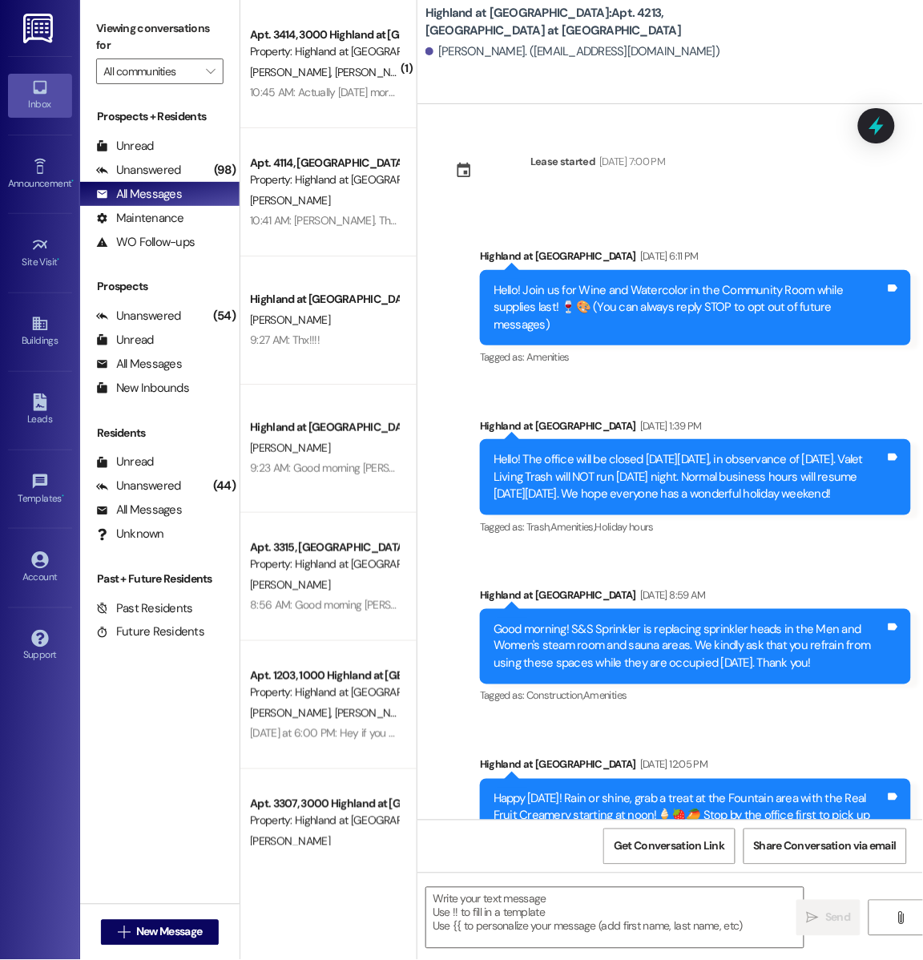
scroll to position [2569, 0]
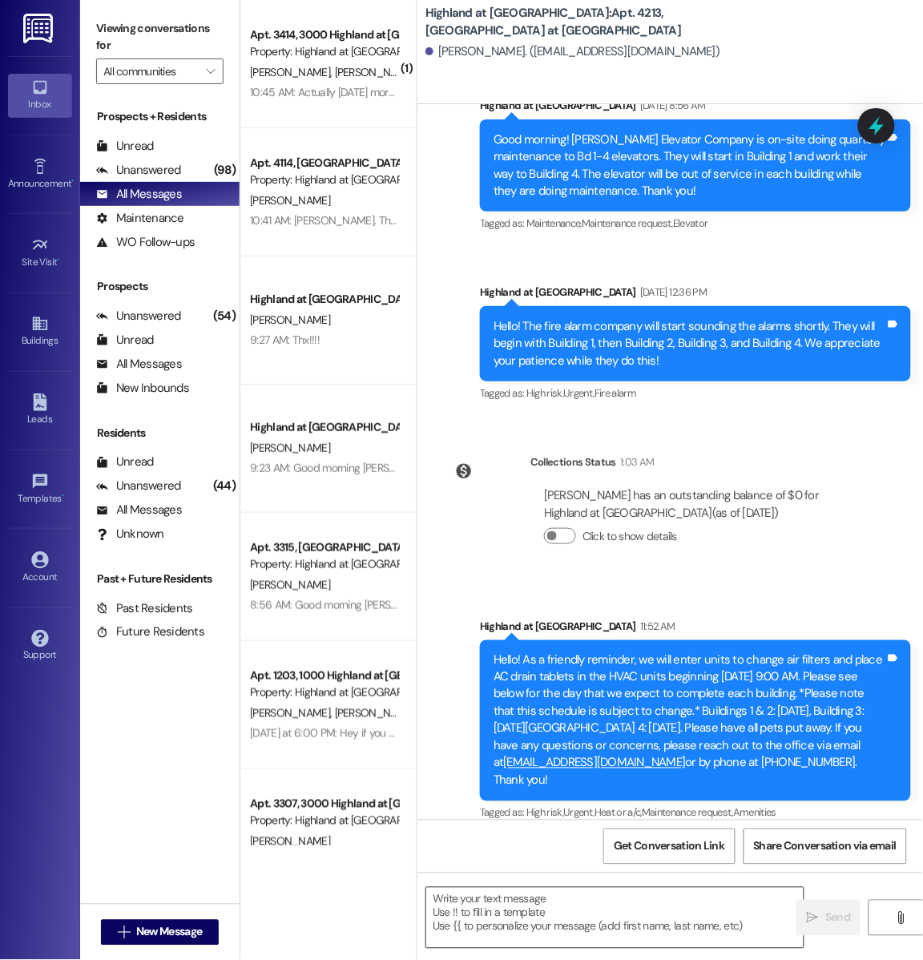
click at [493, 902] on textarea at bounding box center [614, 917] width 377 height 60
paste textarea "Good afternoon [PERSON_NAME]! After doing fire inspections last week, we notice…"
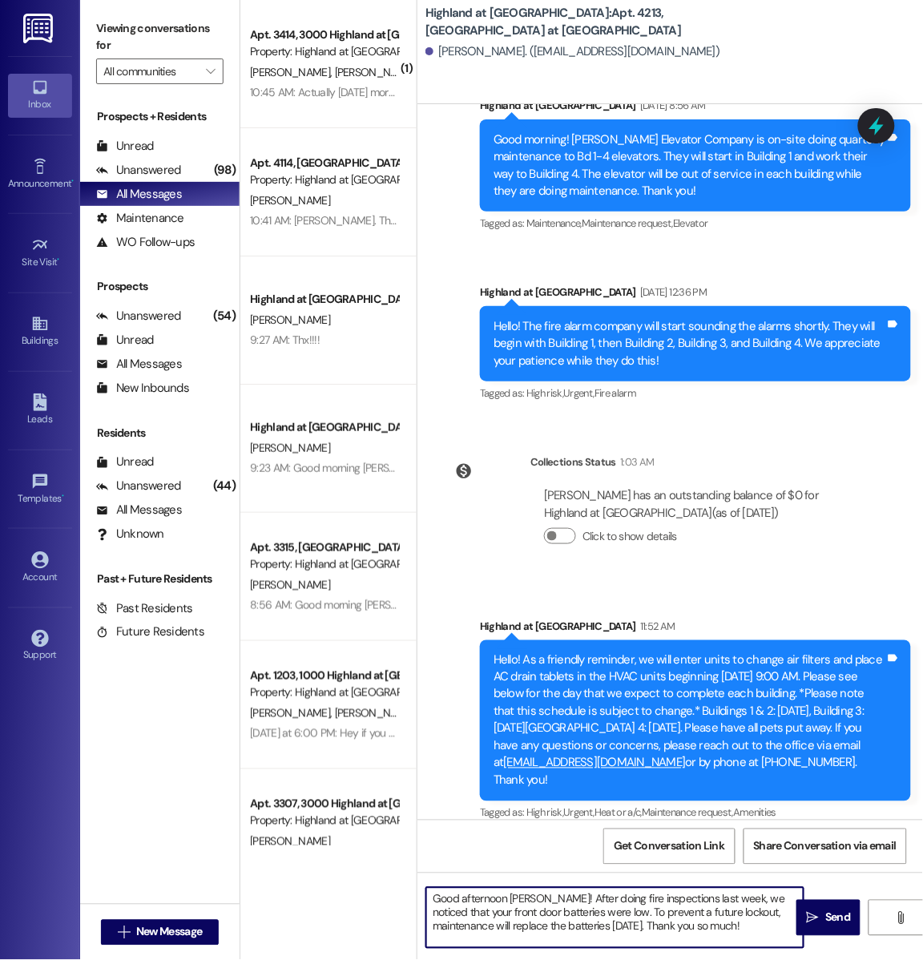
click at [522, 903] on textarea "Good afternoon [PERSON_NAME]! After doing fire inspections last week, we notice…" at bounding box center [614, 917] width 377 height 60
click at [709, 930] on textarea "Good afternoon [PERSON_NAME]! After doing fire inspections last week, we notice…" at bounding box center [614, 917] width 377 height 60
type textarea "Good afternoon [PERSON_NAME]! After doing fire inspections last week, we notice…"
click at [828, 921] on span "Send" at bounding box center [837, 917] width 25 height 17
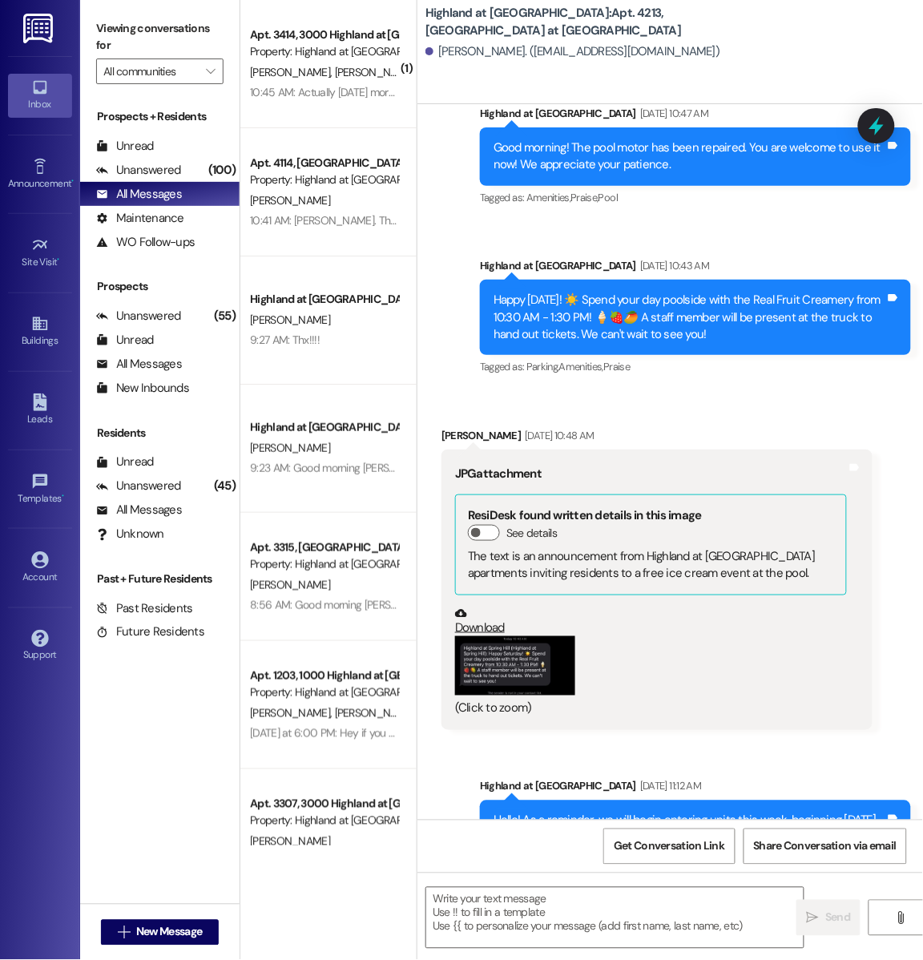
scroll to position [1555, 0]
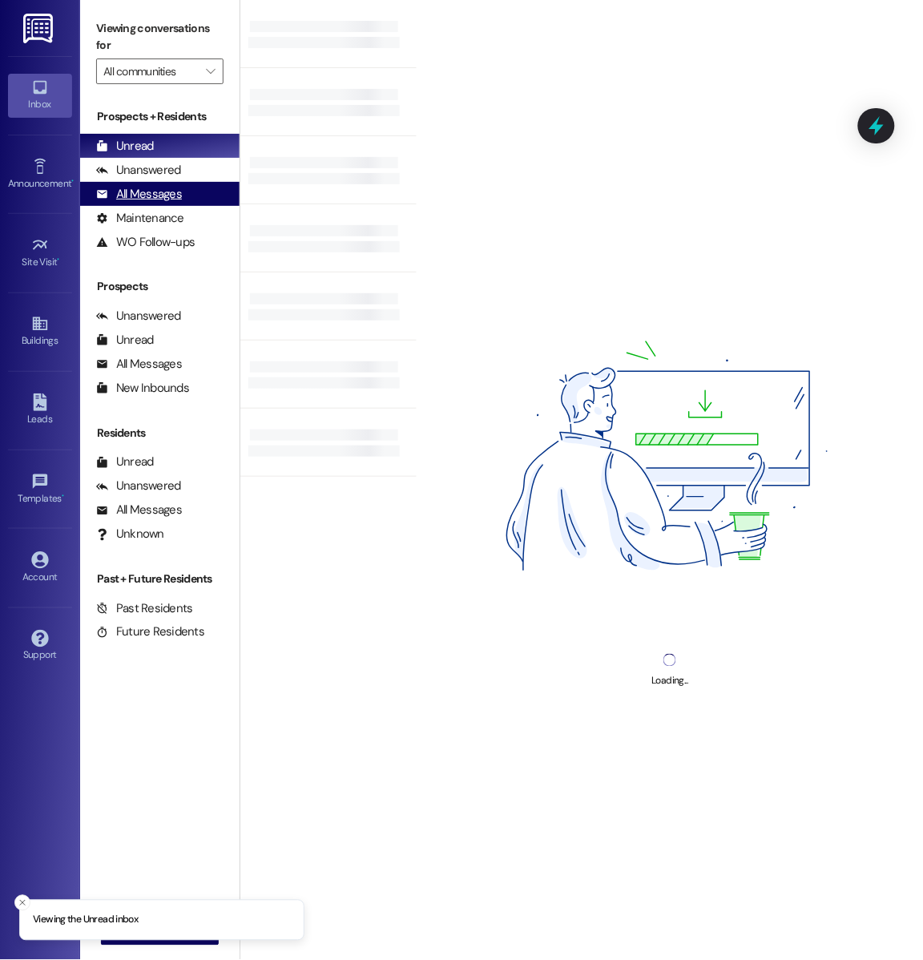
click at [207, 195] on div "All Messages (undefined)" at bounding box center [159, 194] width 159 height 24
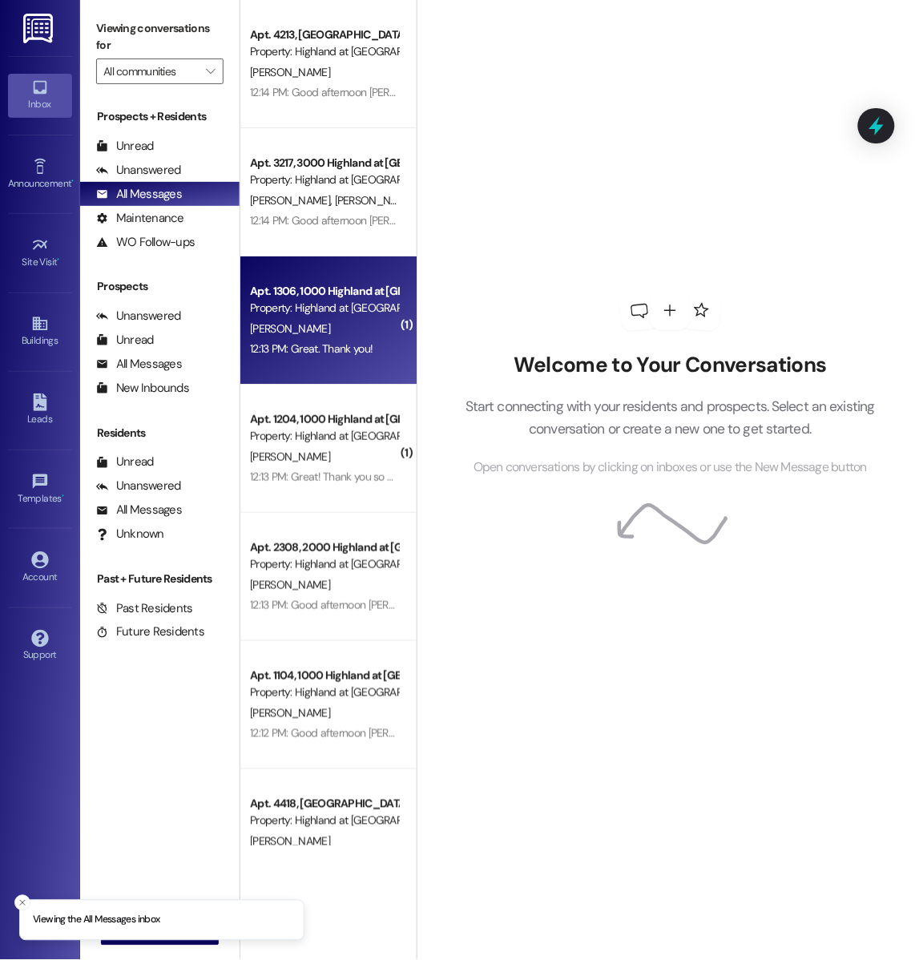
click at [332, 306] on div "Property: Highland at [GEOGRAPHIC_DATA]" at bounding box center [324, 308] width 148 height 17
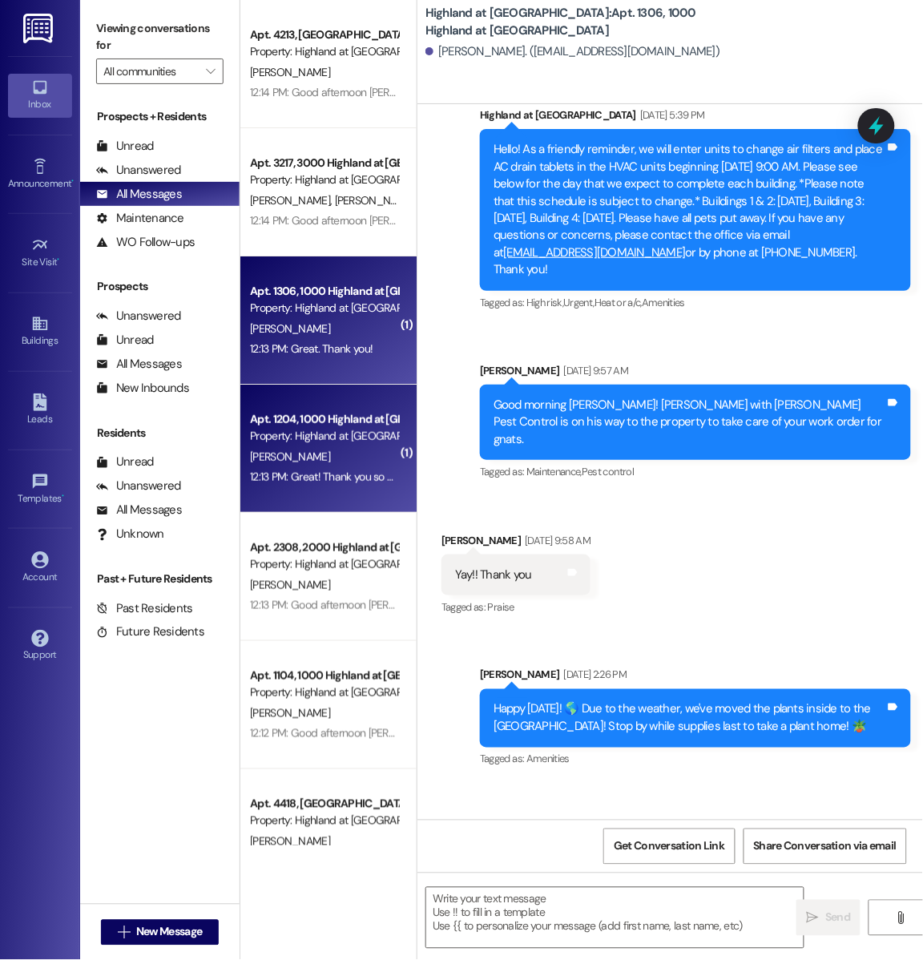
click at [383, 439] on div "Property: Highland at [GEOGRAPHIC_DATA]" at bounding box center [324, 436] width 148 height 17
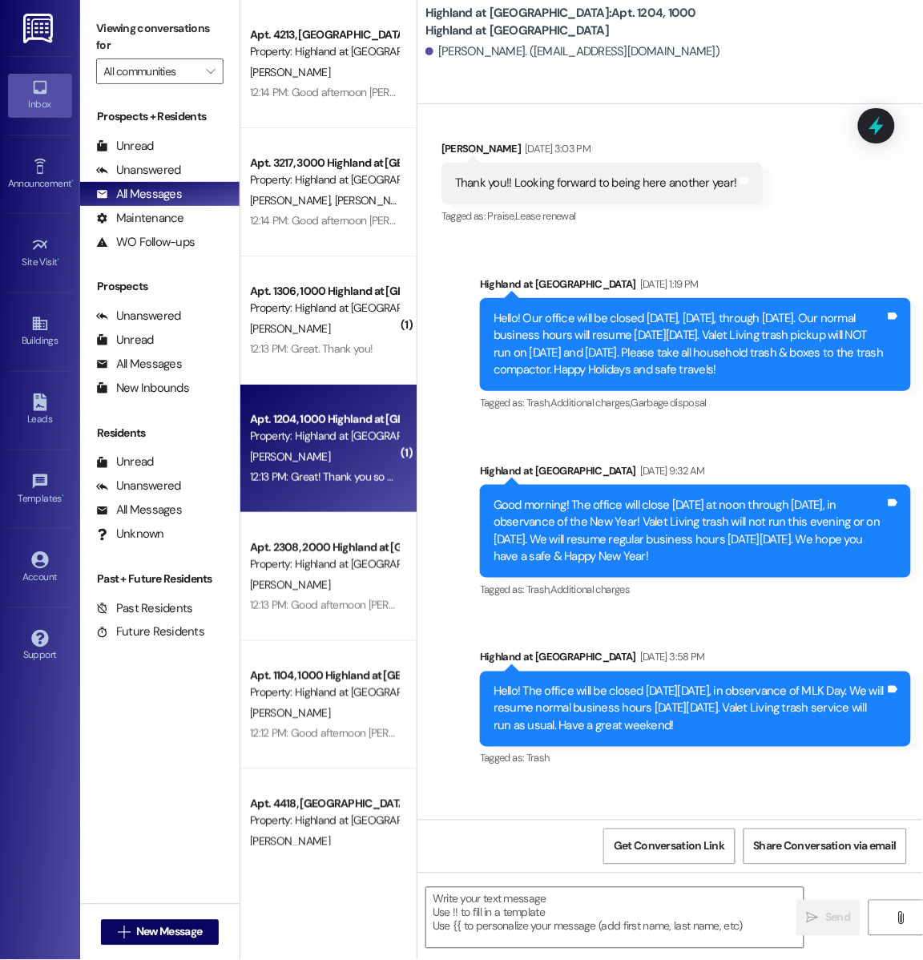
scroll to position [19678, 0]
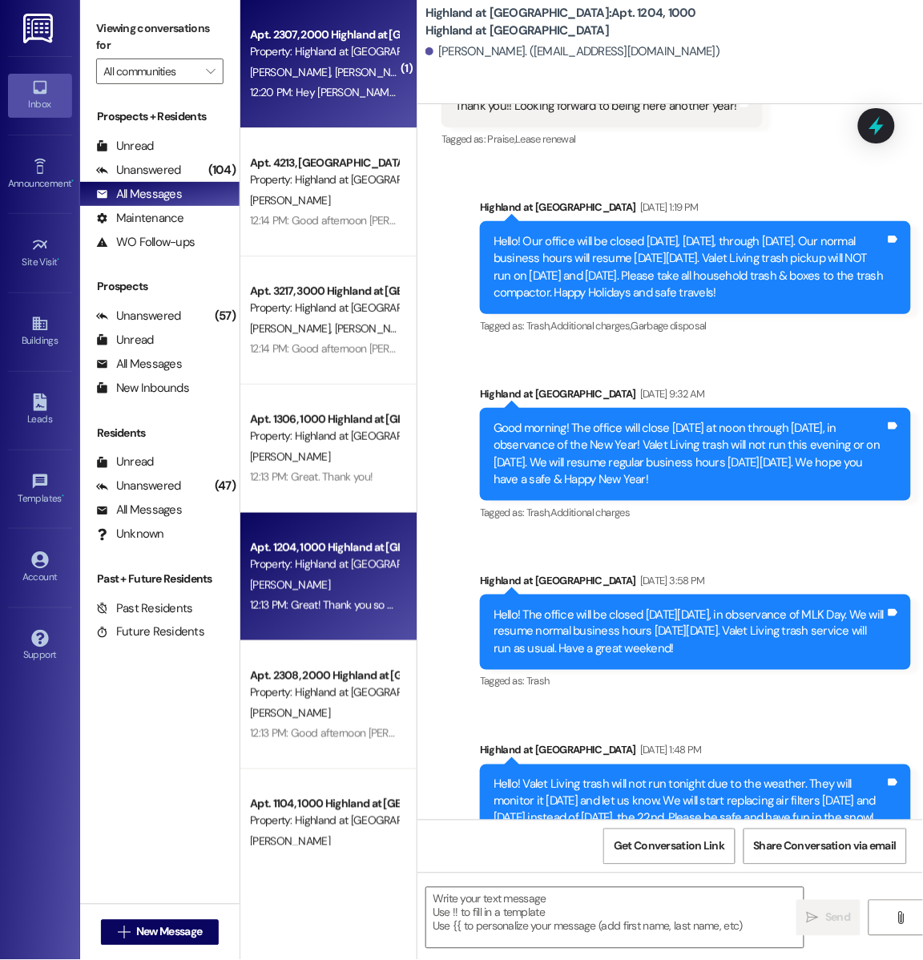
click at [335, 76] on span "[PERSON_NAME]" at bounding box center [375, 72] width 80 height 14
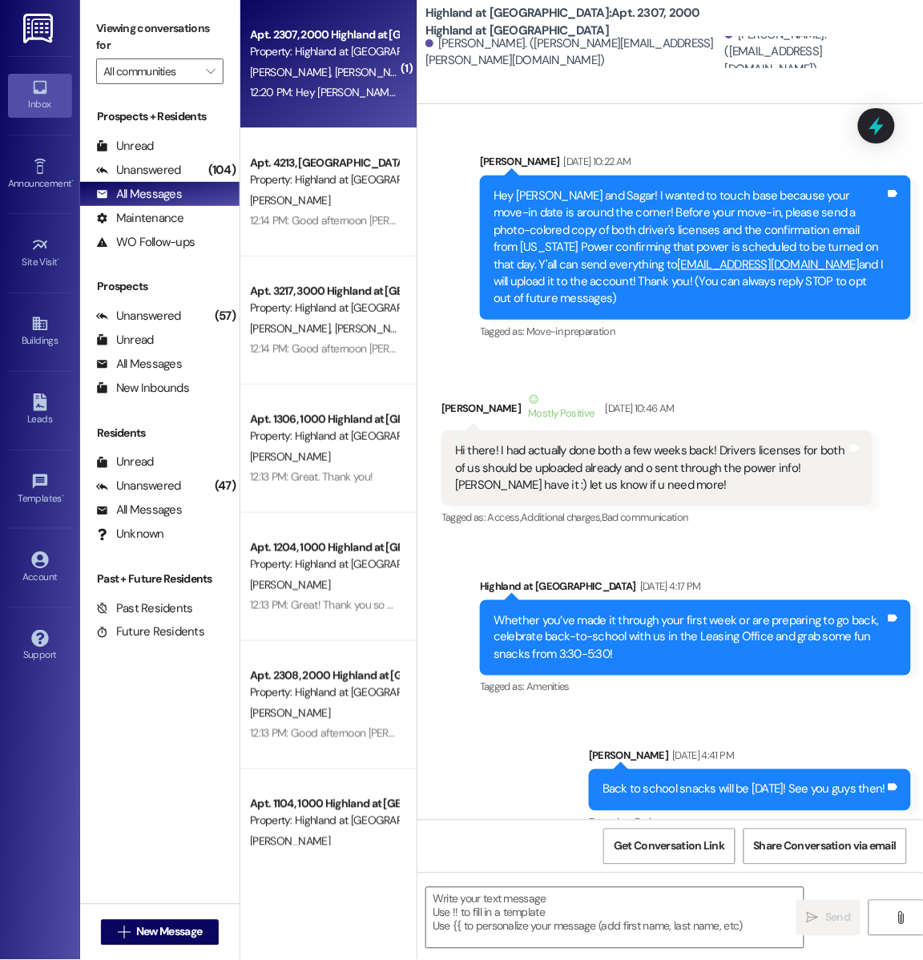
scroll to position [45334, 0]
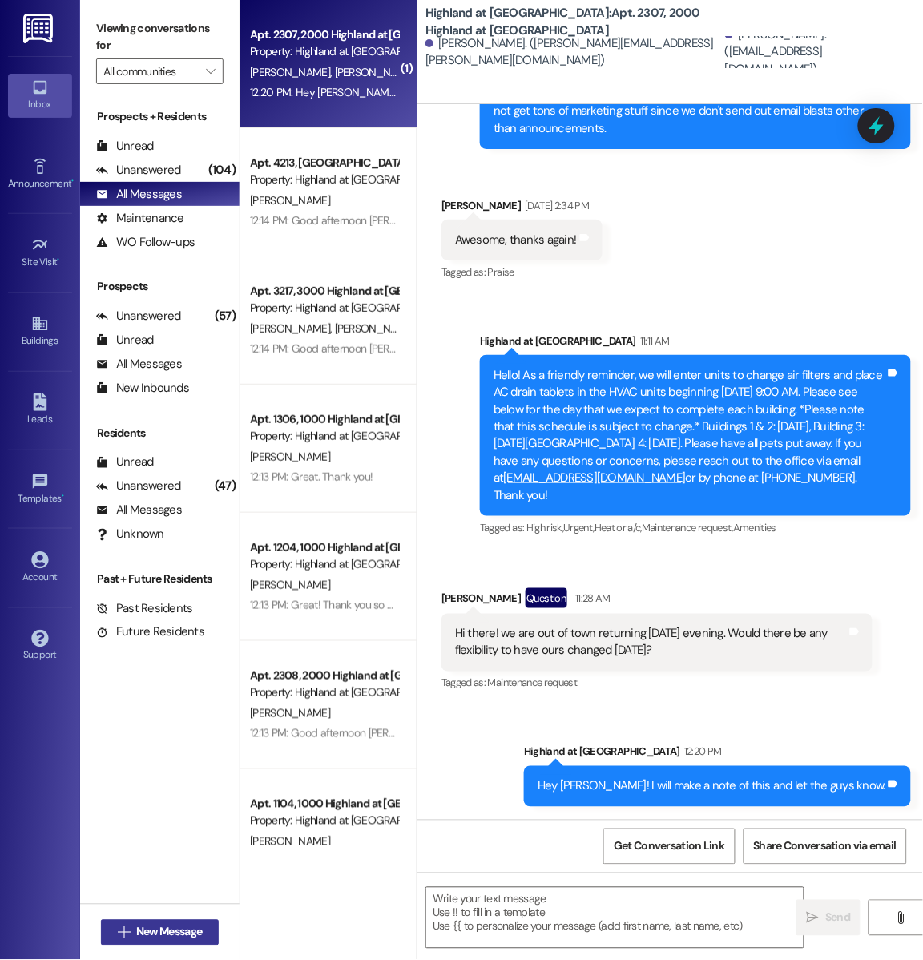
click at [160, 942] on button " New Message" at bounding box center [160, 932] width 119 height 26
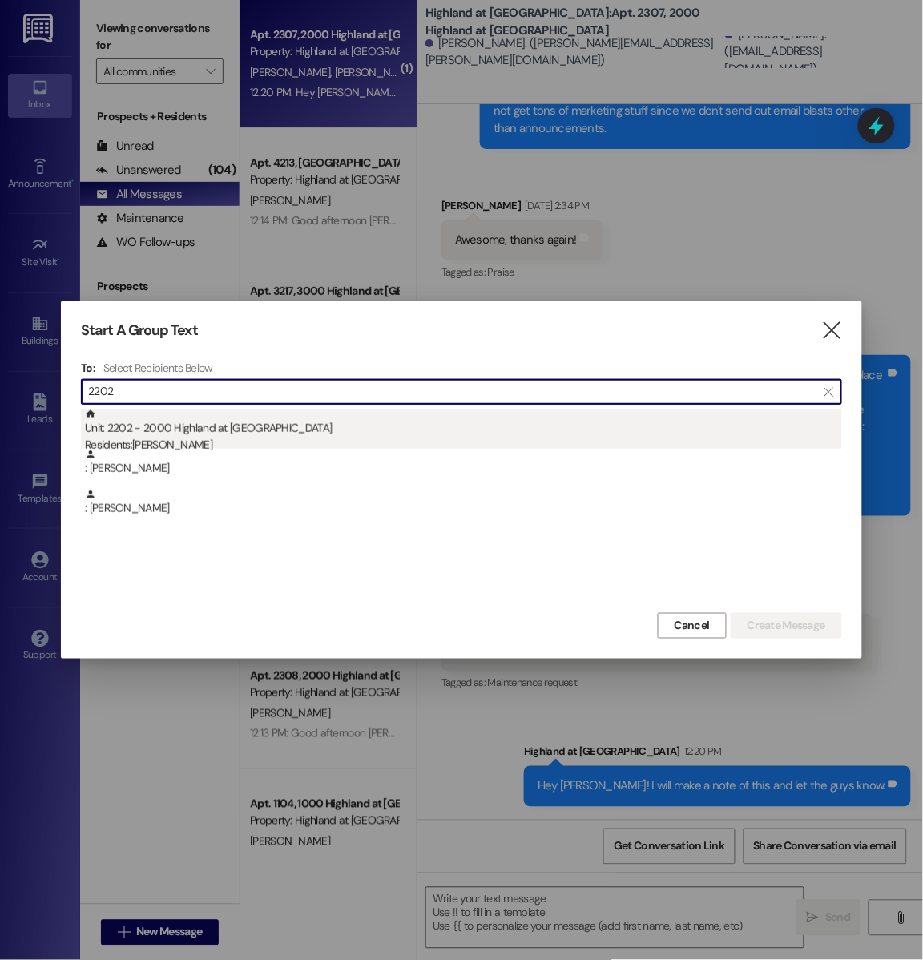
type input "2202"
click at [276, 429] on div "Unit: 2202 - 2000 Highland at Spring Hill Residents: Kaleigh Miller" at bounding box center [463, 431] width 757 height 46
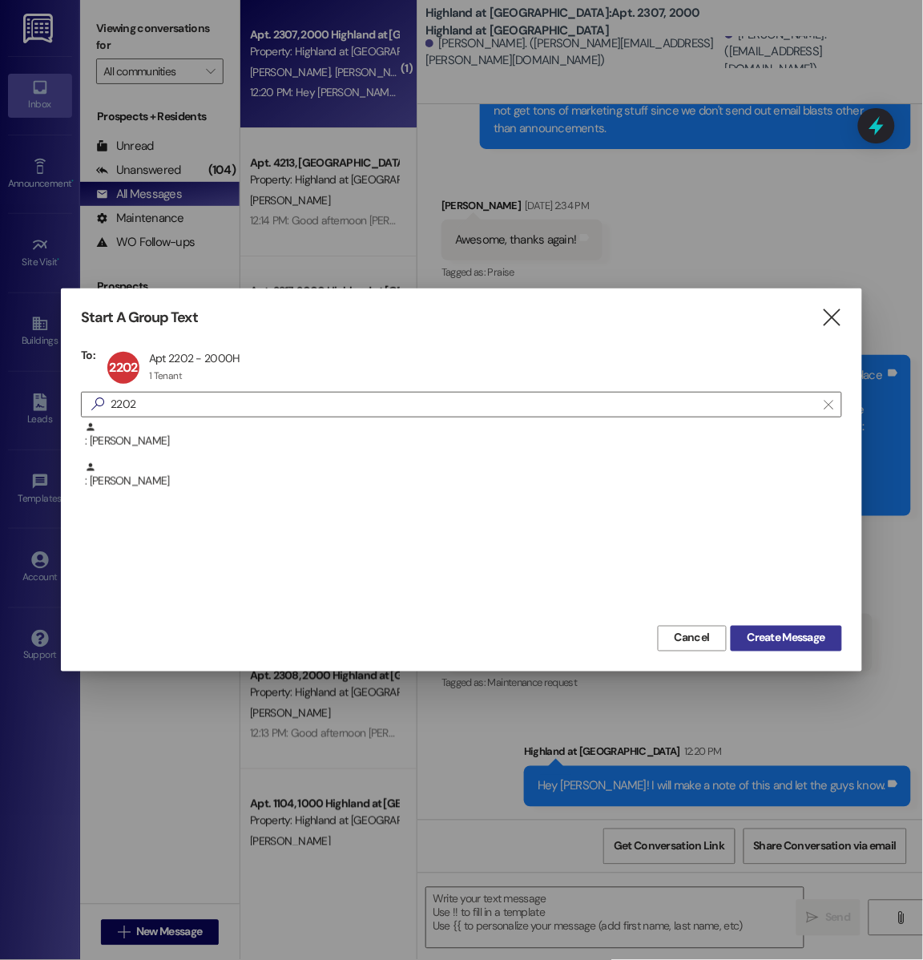
click at [779, 634] on span "Create Message" at bounding box center [786, 638] width 78 height 17
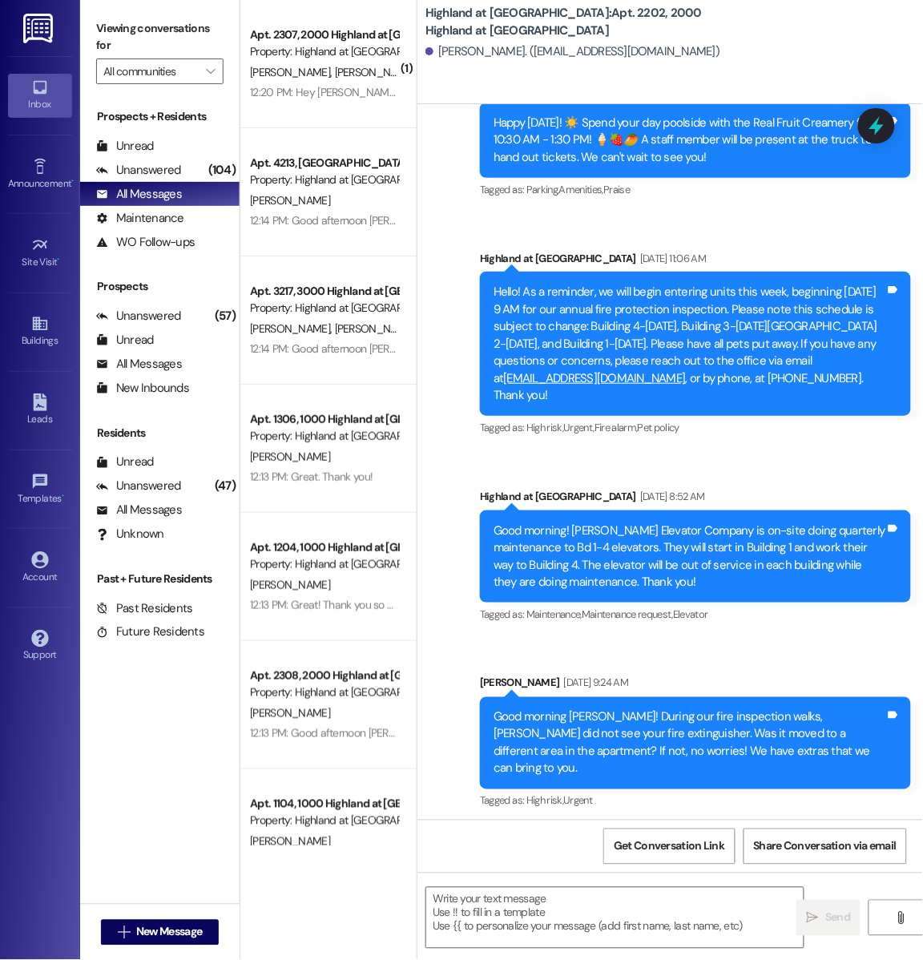
scroll to position [2730, 0]
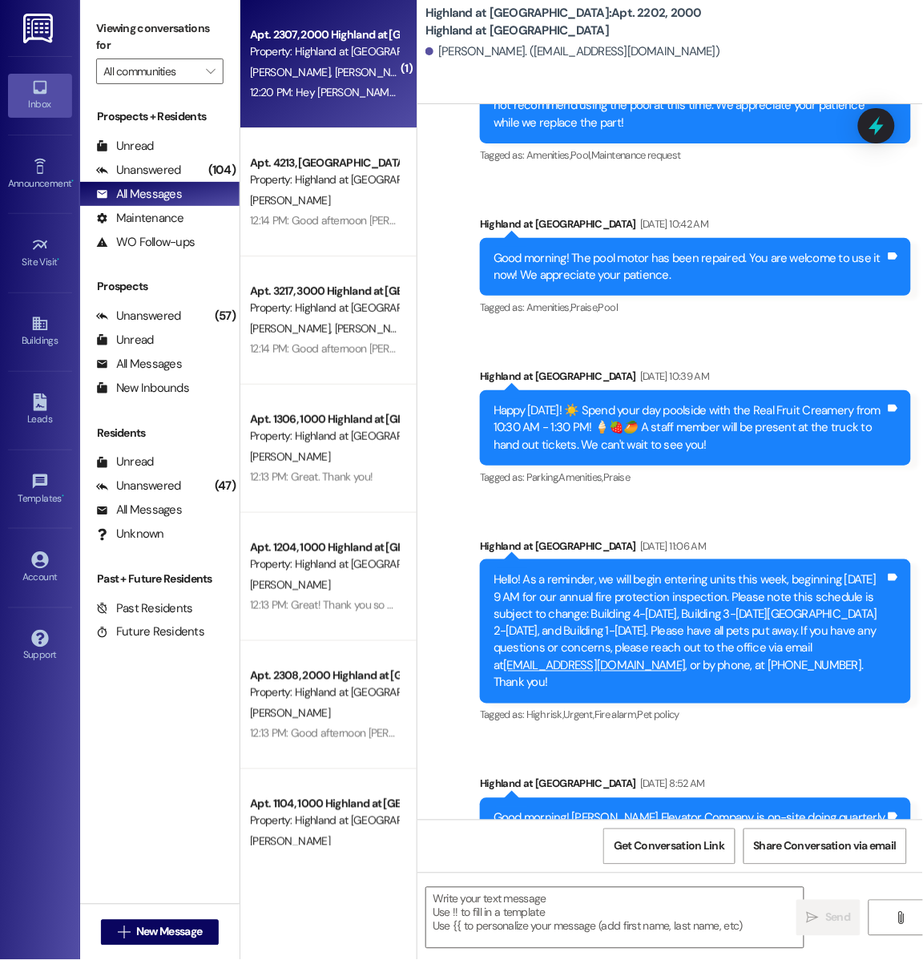
click at [336, 96] on div "12:20 PM: Hey Neera! I will make a note of this and let the guys know. 12:20 PM…" at bounding box center [434, 92] width 368 height 14
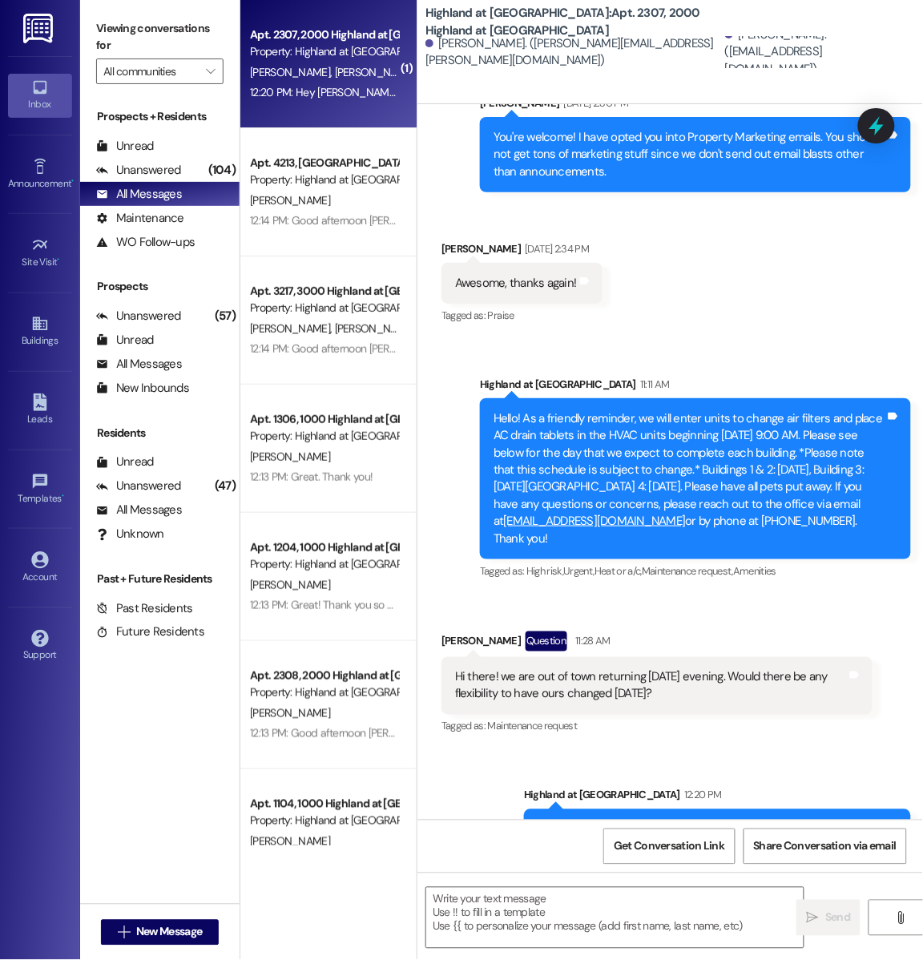
scroll to position [45222, 0]
